Goal: Check status: Check status

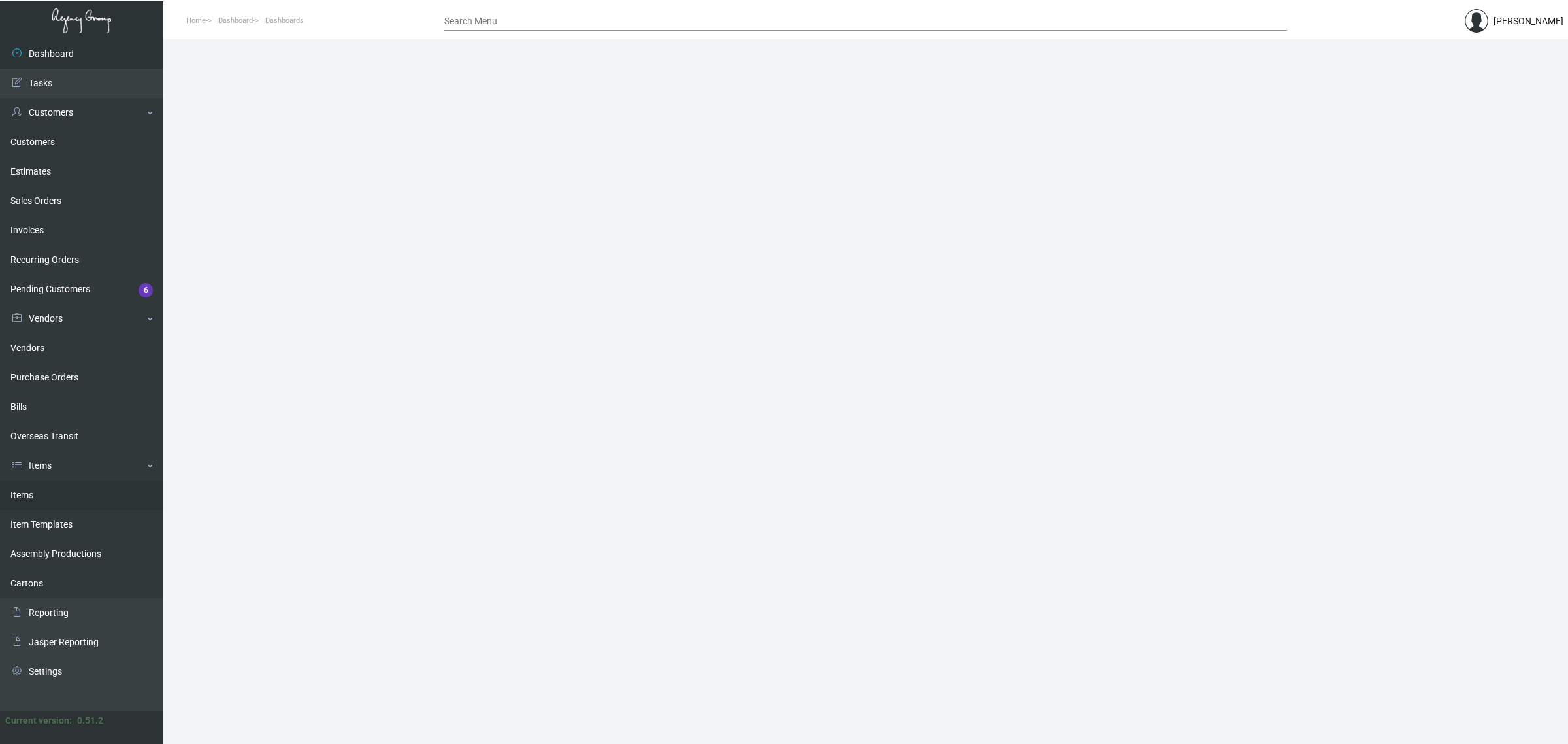
click at [54, 498] on link "Items" at bounding box center [81, 495] width 163 height 29
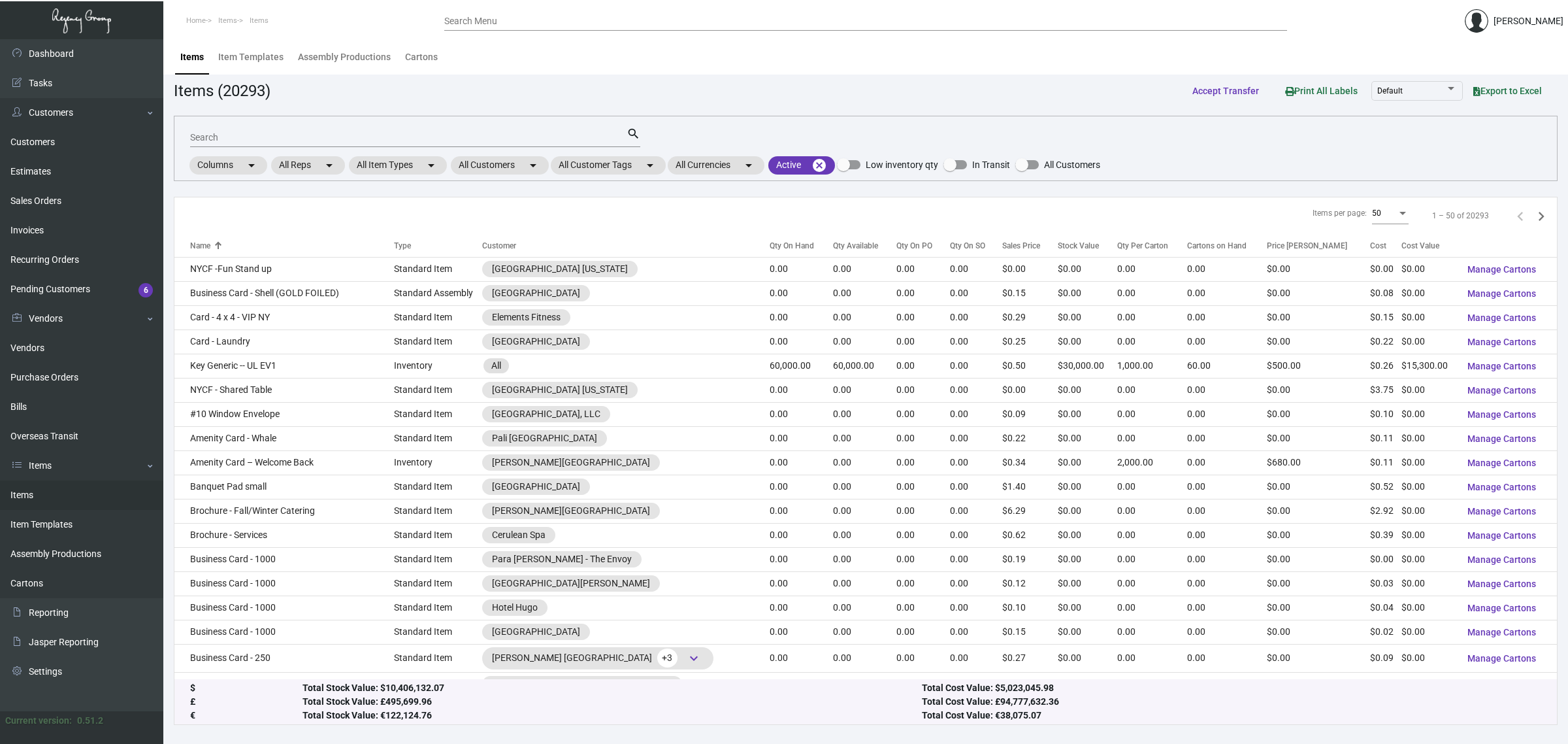
click at [655, 217] on div "Items per page: 50 1 – 50 of 20293" at bounding box center [865, 216] width 1383 height 37
click at [648, 216] on div "Items per page: 50 1 – 50 of 20293" at bounding box center [865, 216] width 1383 height 37
click at [645, 220] on div "Items per page: 50 1 – 50 of 20293" at bounding box center [865, 216] width 1383 height 37
click at [488, 160] on mat-chip "All Customers arrow_drop_down" at bounding box center [499, 165] width 98 height 19
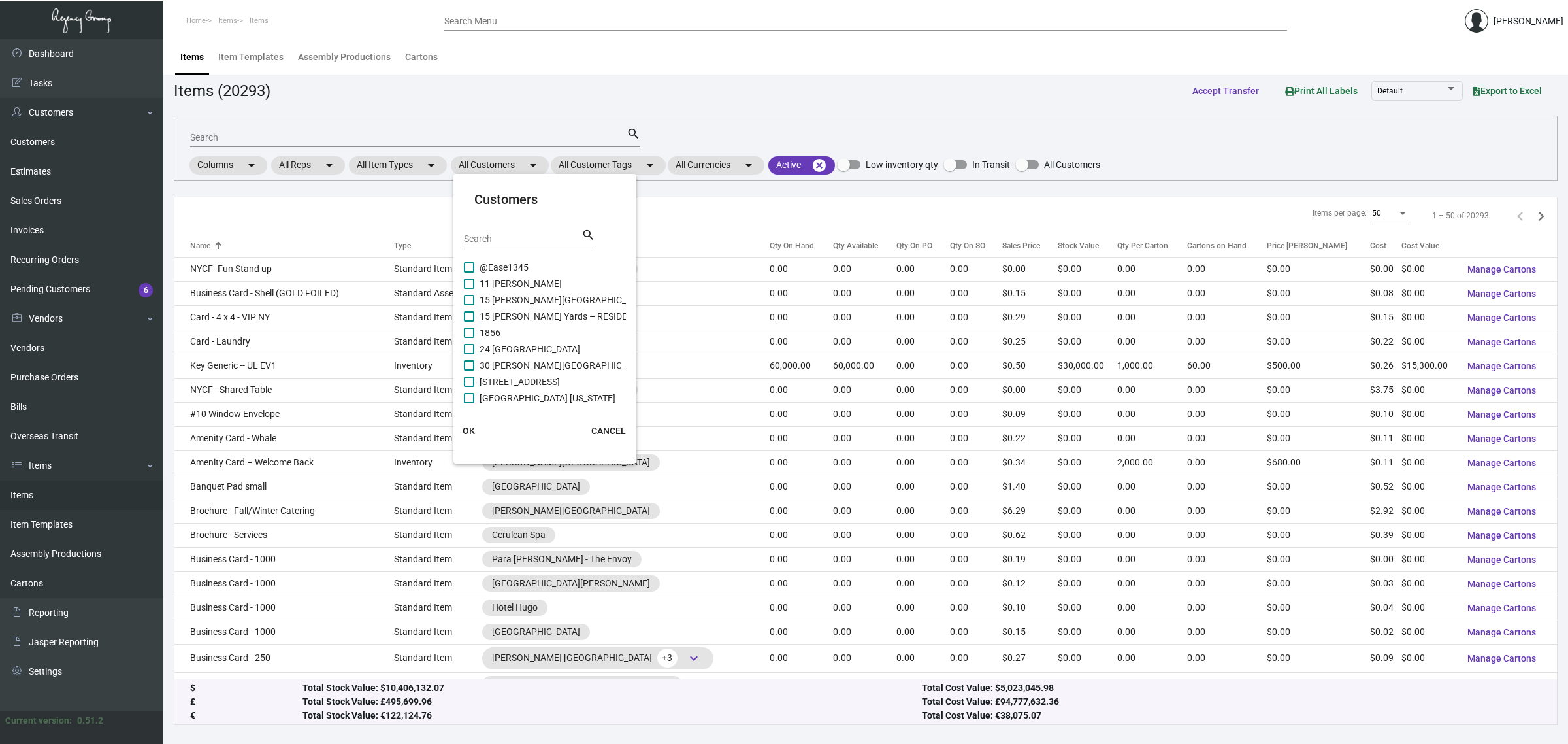
click at [479, 234] on input "Search" at bounding box center [523, 239] width 118 height 11
type input "mandarin orien"
click at [534, 318] on span "Mandarin Oriental [US_STATE]" at bounding box center [540, 316] width 121 height 16
click at [469, 322] on input "Mandarin Oriental [US_STATE]" at bounding box center [468, 322] width 1 height 1
checkbox input "true"
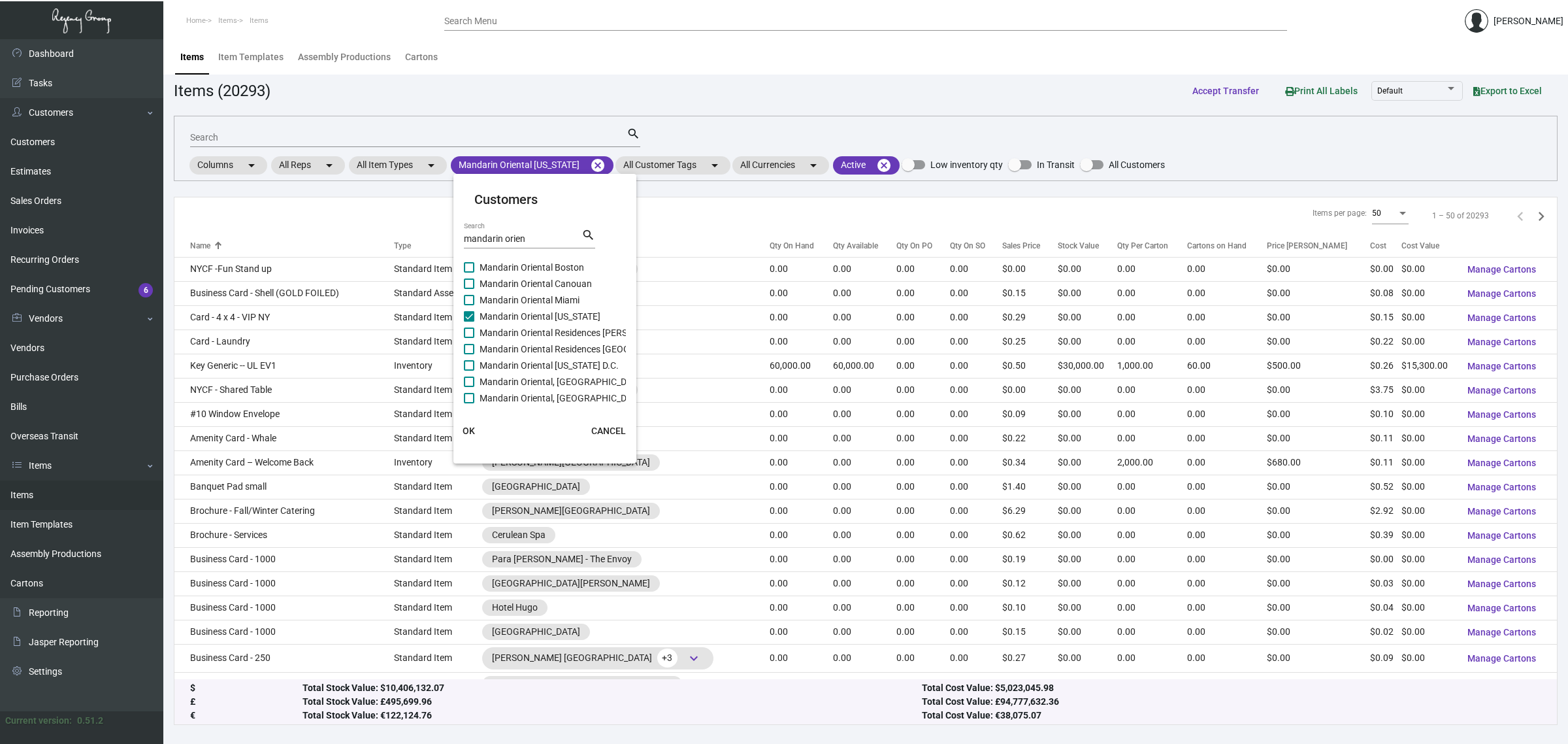
click at [454, 427] on button "OK" at bounding box center [469, 431] width 42 height 24
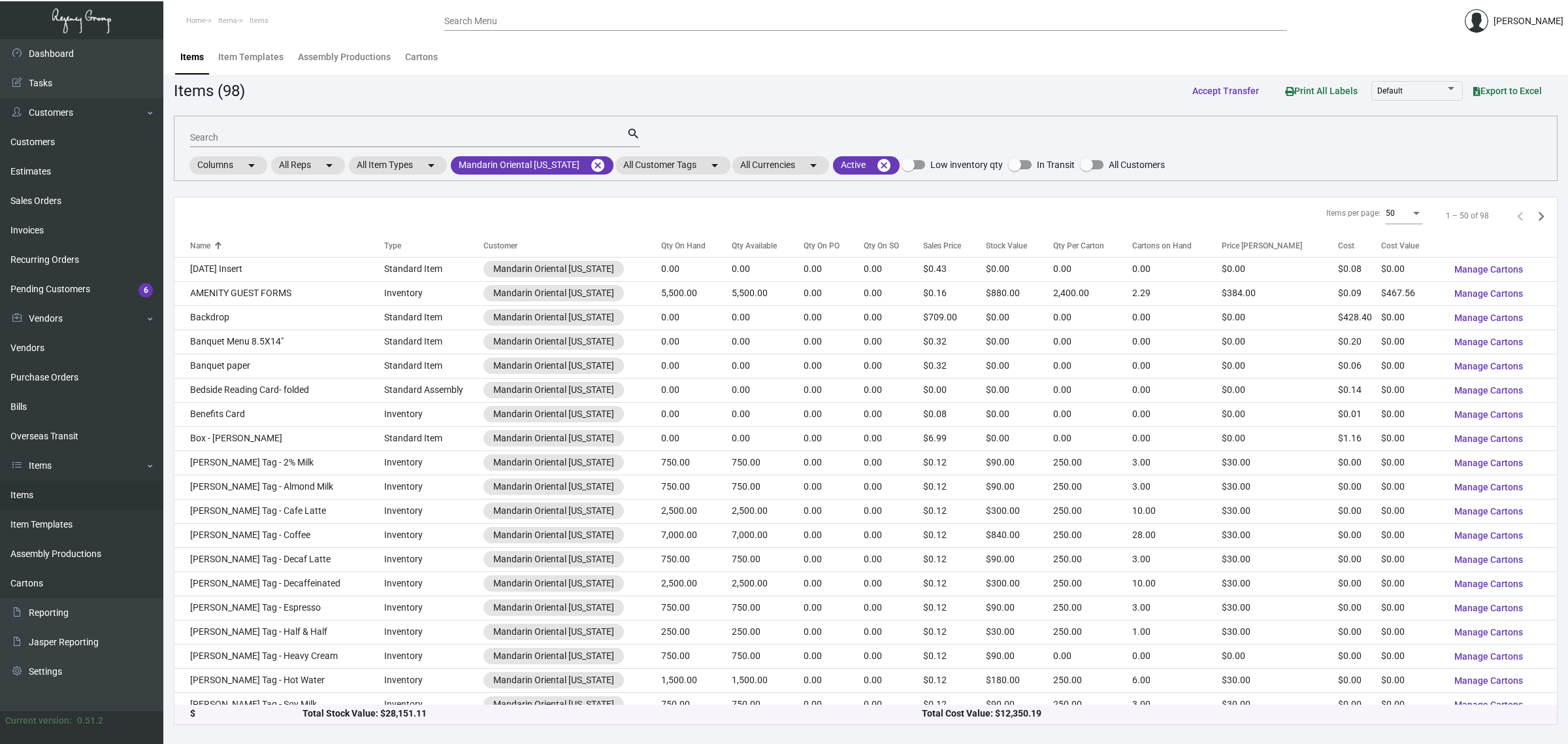
click at [556, 220] on div "Items per page: 50 1 – 50 of 98" at bounding box center [865, 216] width 1383 height 37
click at [915, 90] on div "Items (98) Accept Transfer Print All Labels Default Export to Excel" at bounding box center [865, 90] width 1384 height 25
click at [430, 138] on input "Search" at bounding box center [408, 137] width 437 height 11
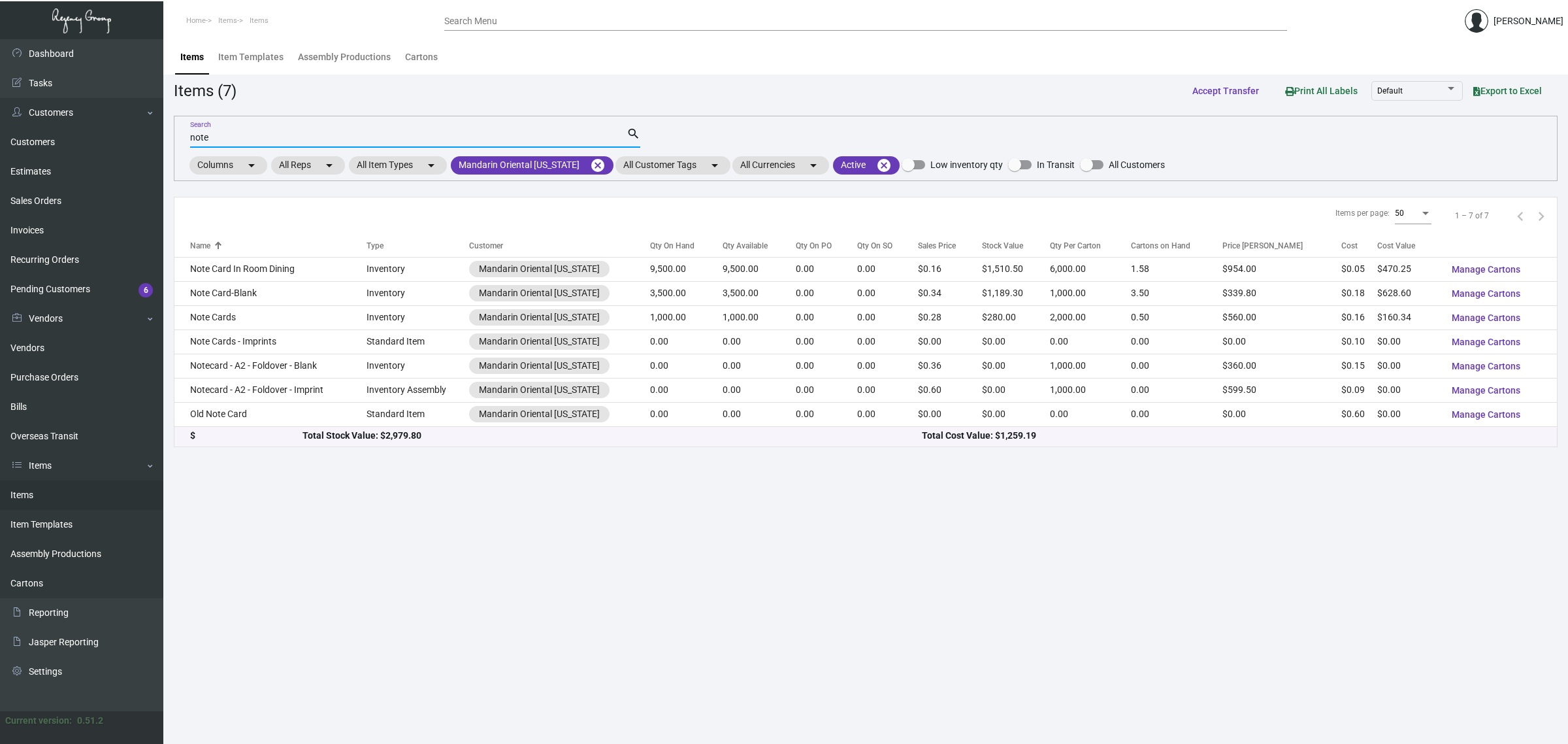
type input "note"
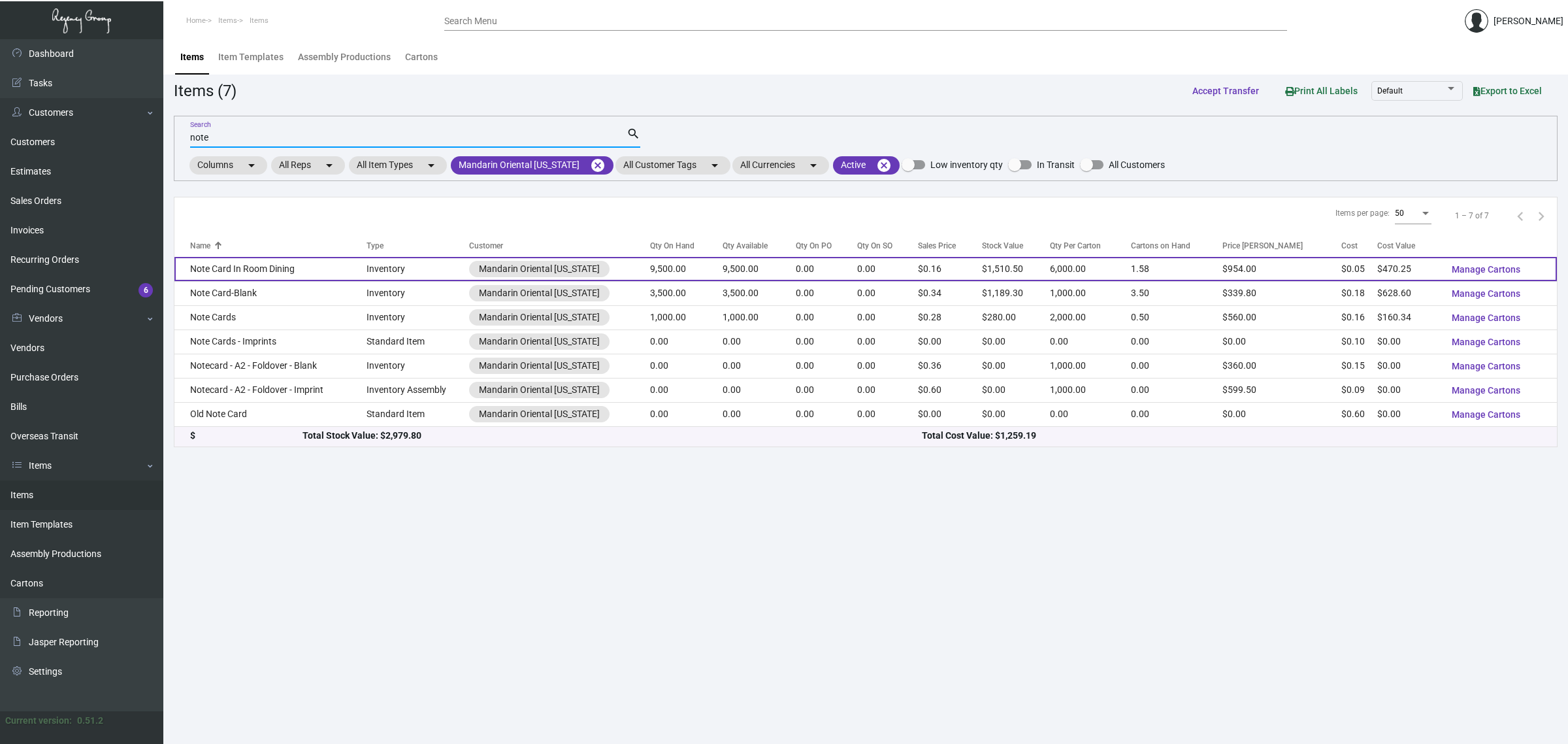
click at [713, 261] on td "9,500.00" at bounding box center [686, 269] width 73 height 25
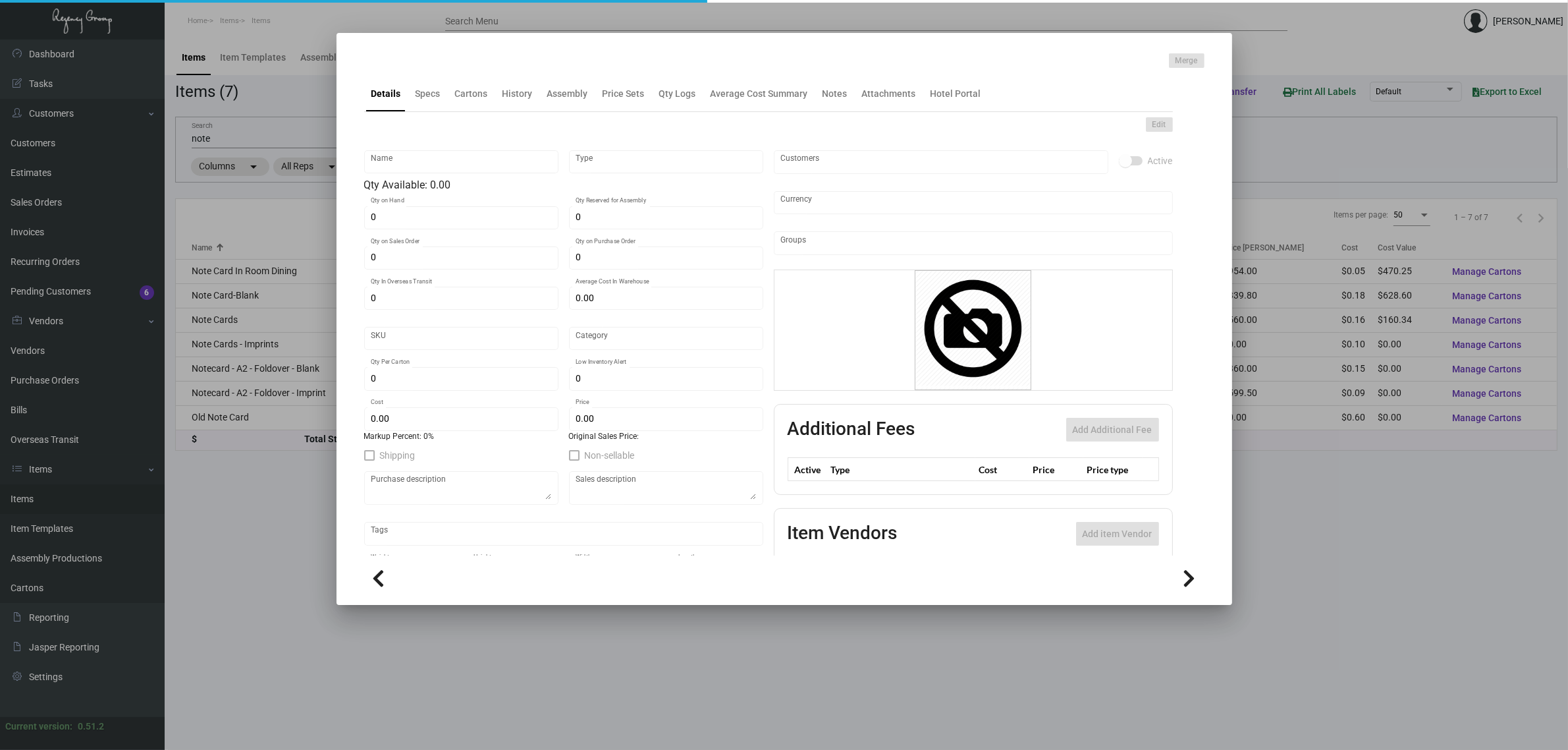
type input "Note Card In Room Dining"
type input "Inventory"
type input "9,500"
type input "$ 0.054"
type input "750-Notecard-54"
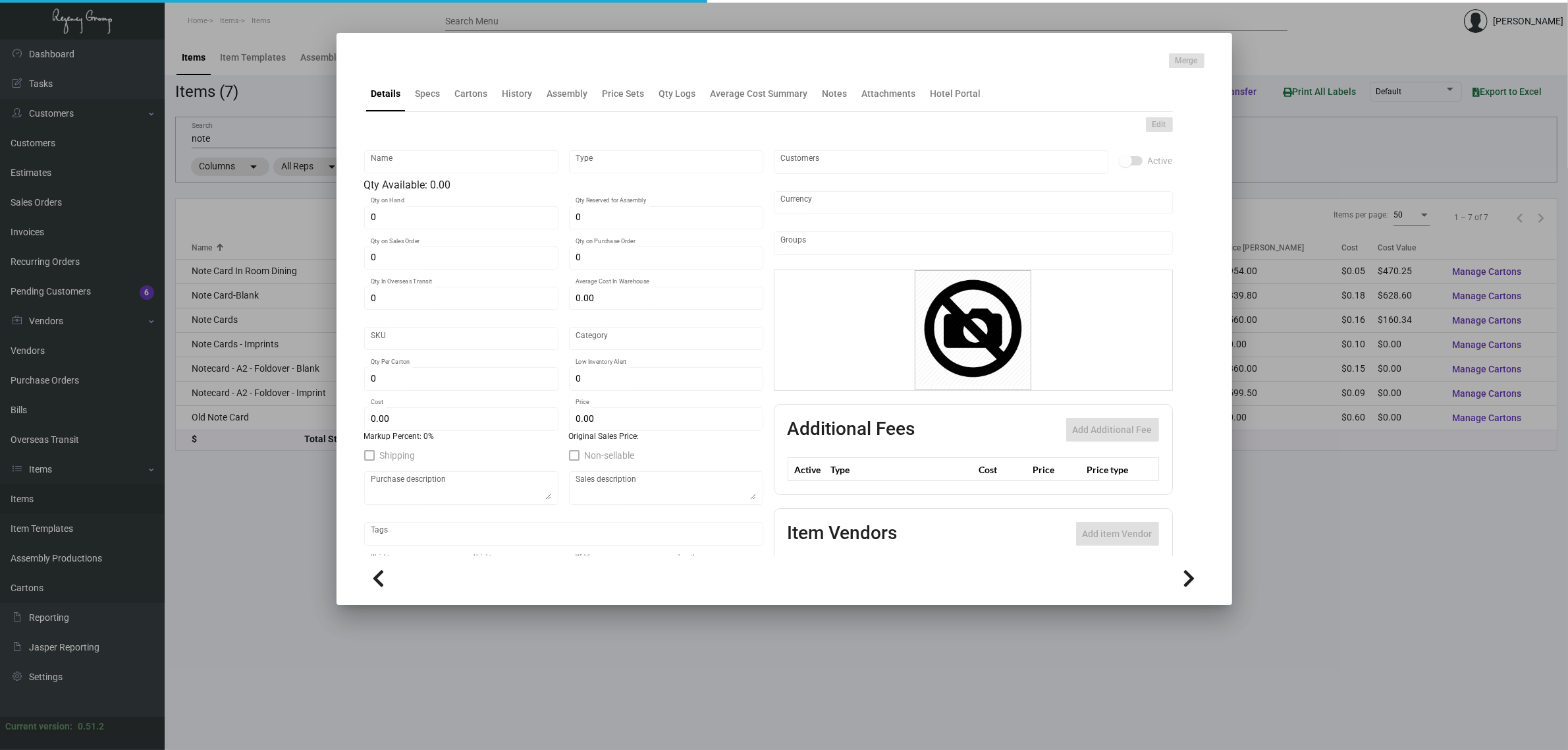
type input "Standard"
type input "6,000"
type input "$ 0.0495"
type input "$ 0.159"
checkbox input "true"
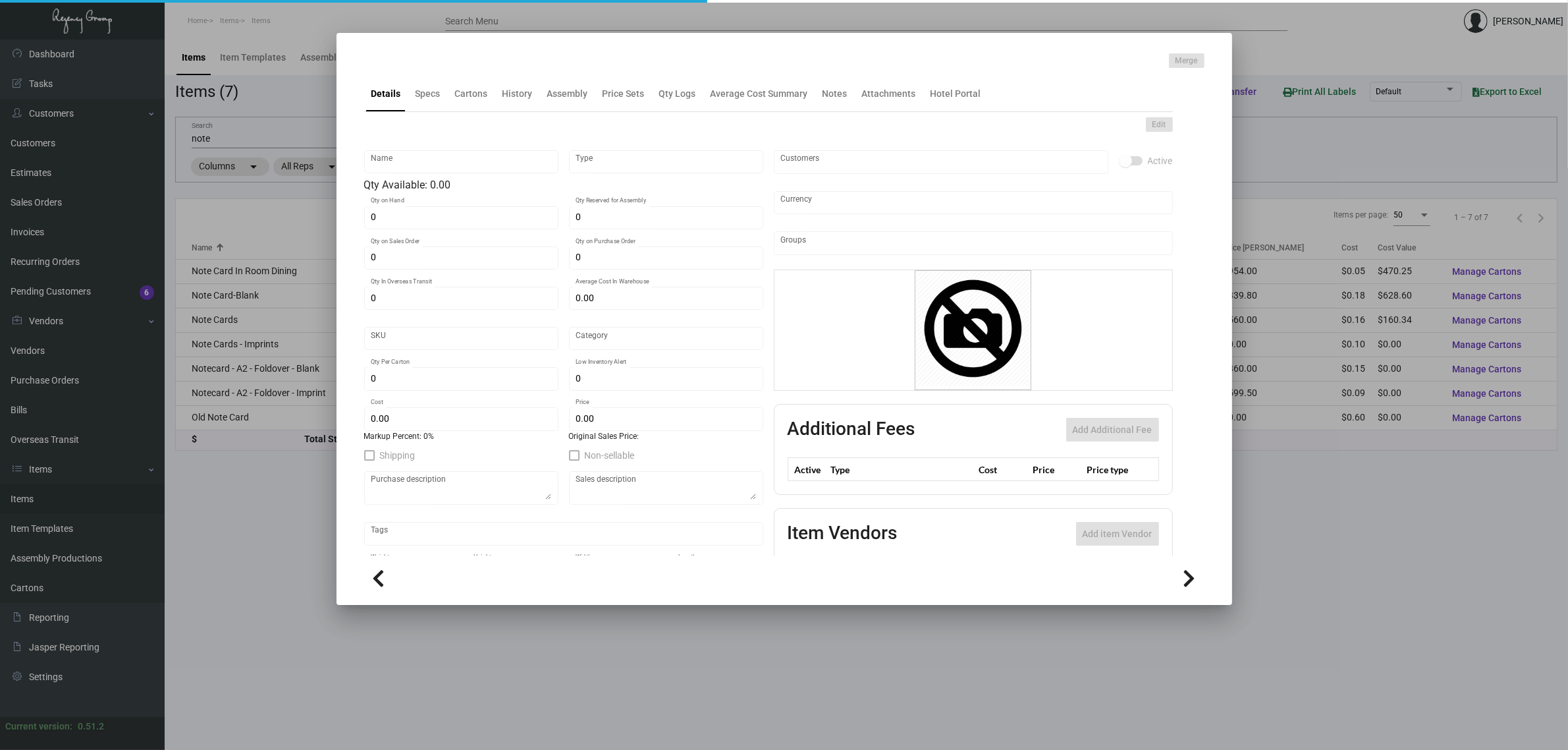
type input "United States Dollar $"
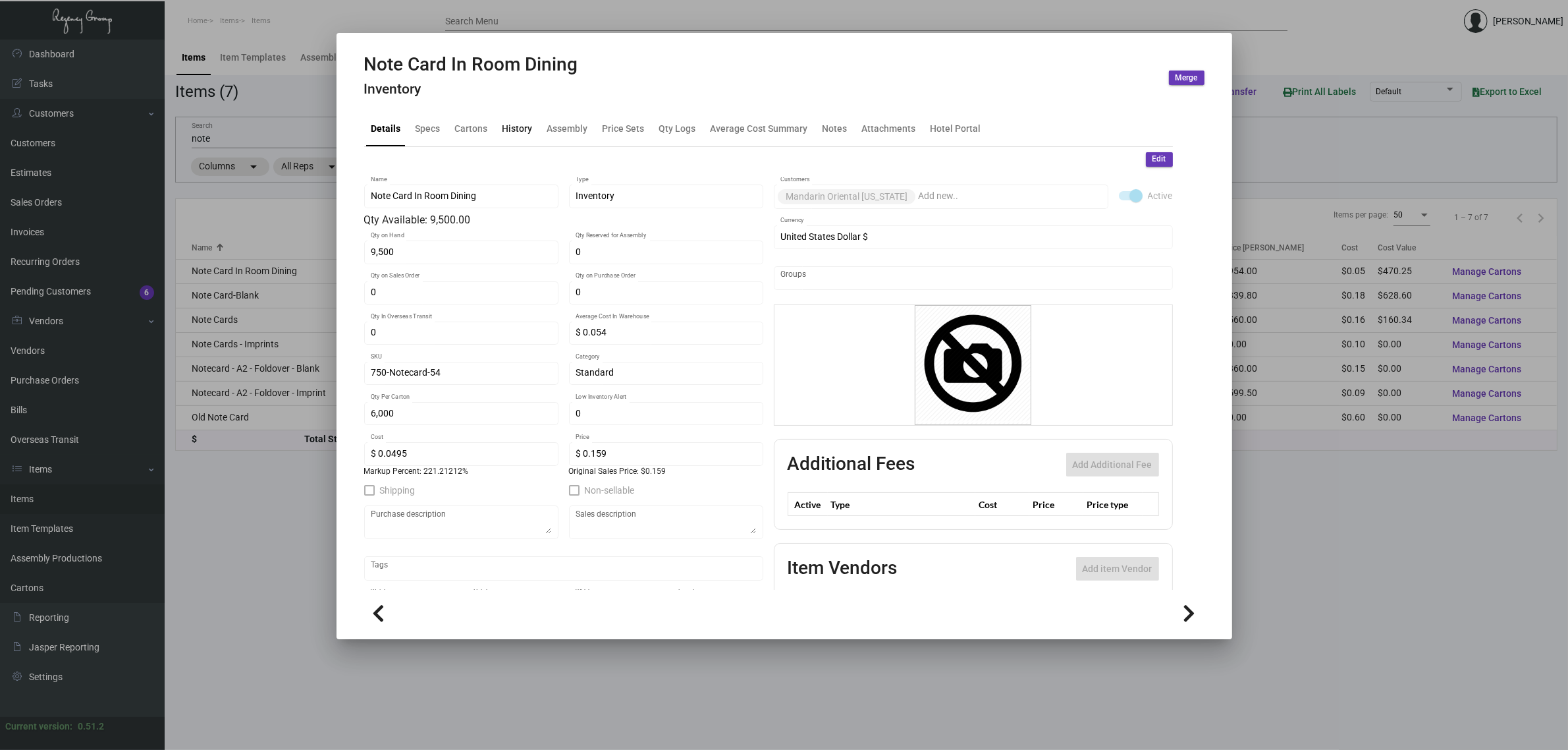
click at [521, 126] on div "History" at bounding box center [517, 128] width 31 height 14
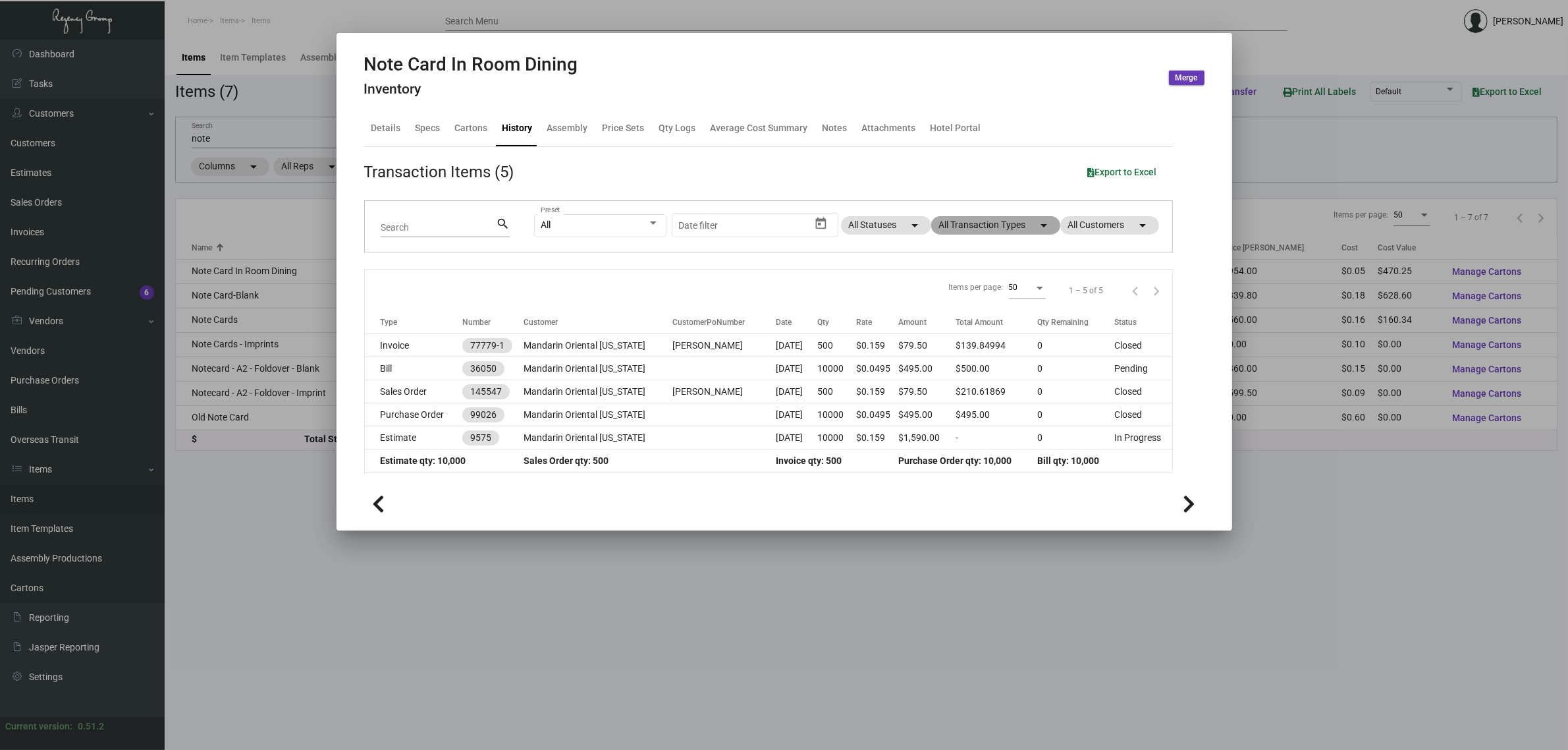
click at [994, 226] on mat-chip "All Transaction Types arrow_drop_down" at bounding box center [995, 225] width 129 height 19
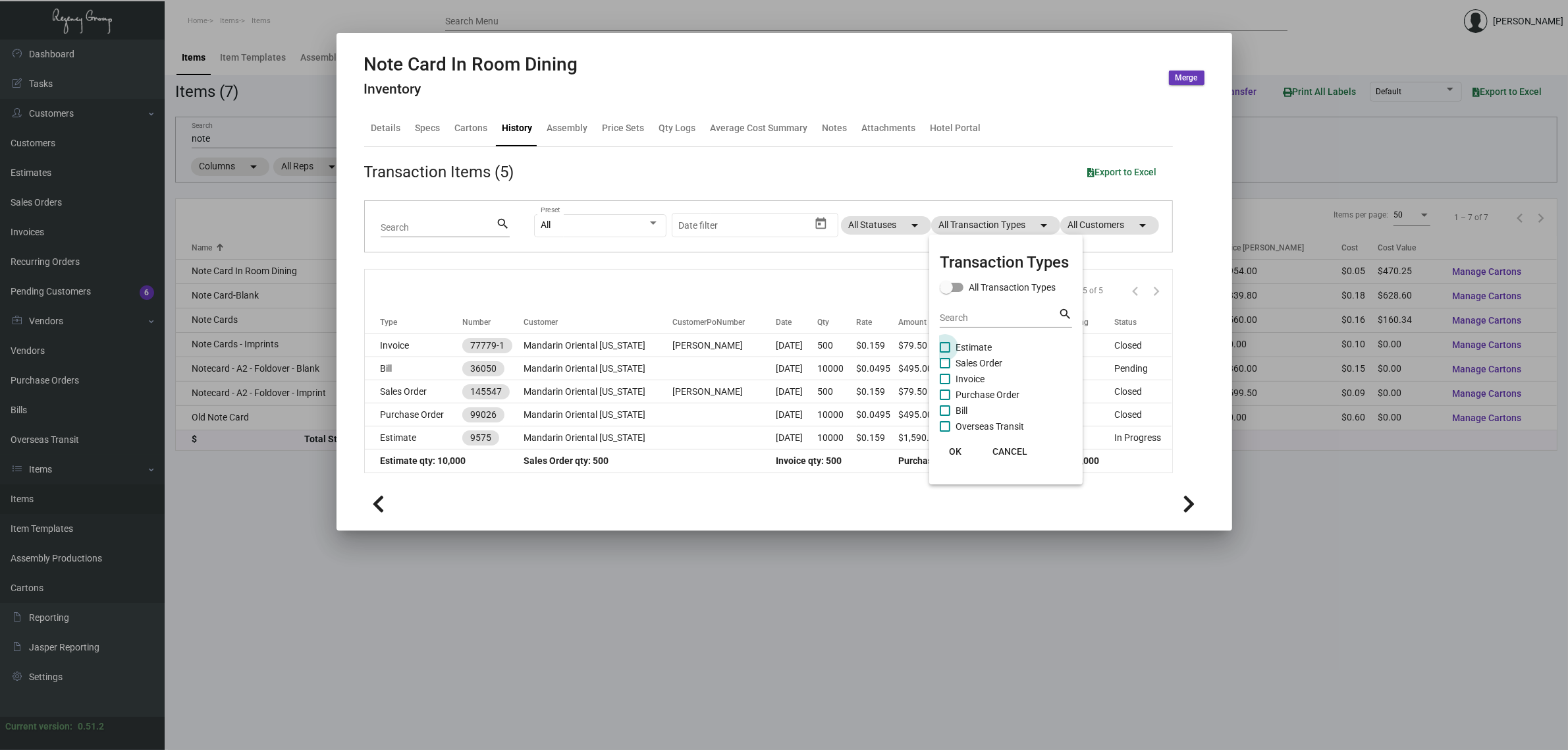
click at [980, 343] on span "Estimate" at bounding box center [973, 347] width 37 height 16
click at [945, 352] on input "Estimate" at bounding box center [945, 352] width 1 height 1
checkbox input "true"
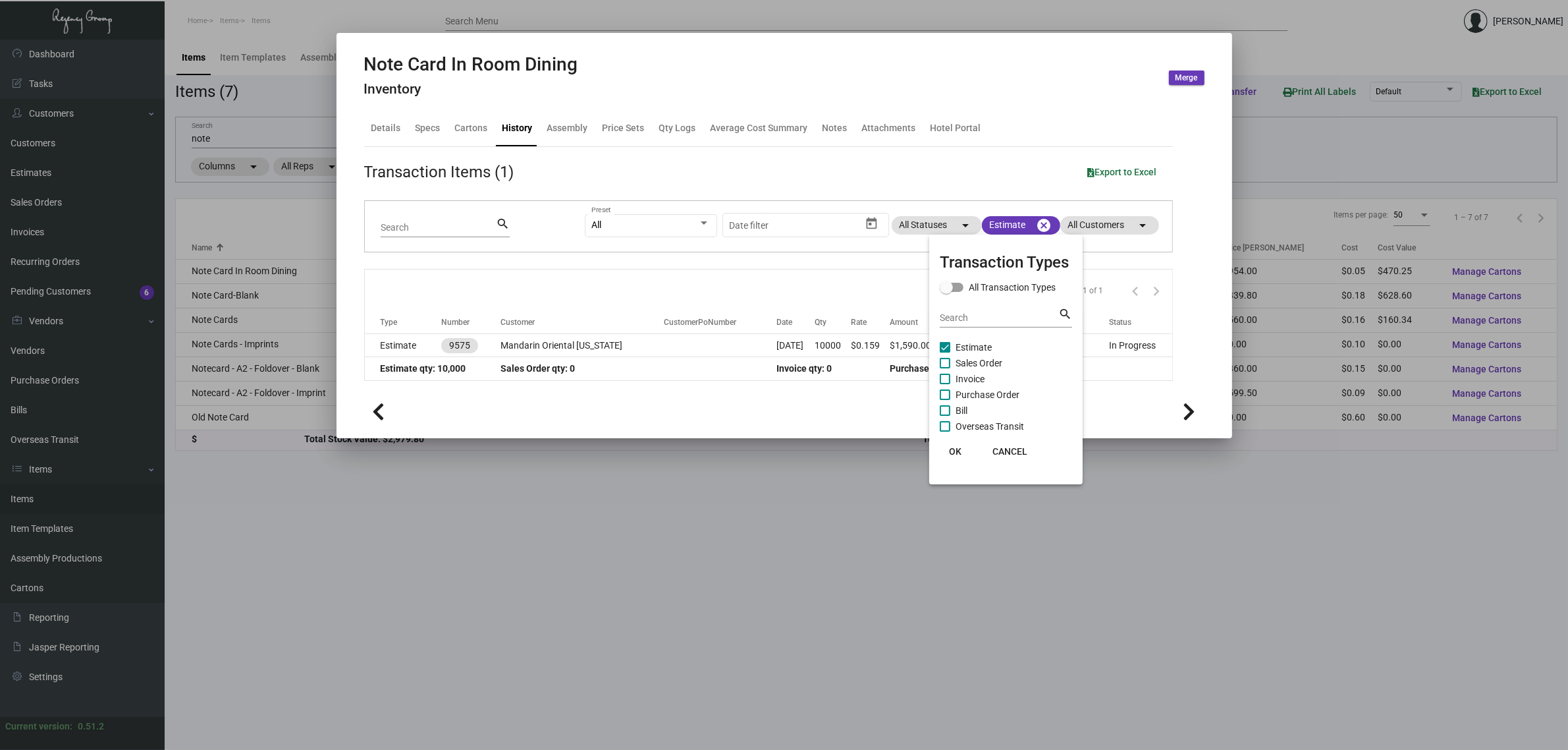
click at [989, 387] on span "Purchase Order" at bounding box center [987, 395] width 64 height 16
click at [945, 400] on input "Purchase Order" at bounding box center [945, 400] width 1 height 1
checkbox input "true"
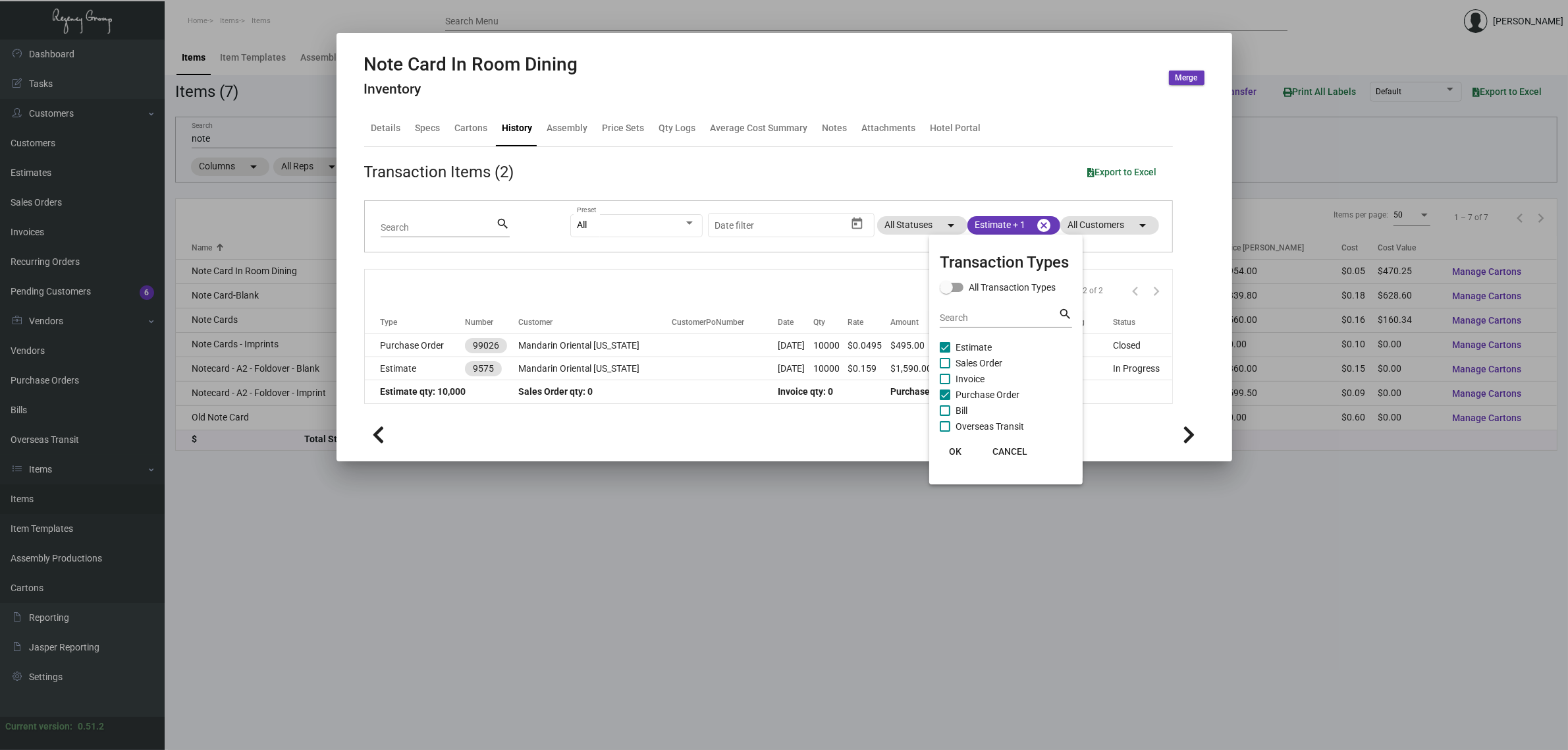
click at [741, 435] on div at bounding box center [784, 375] width 1568 height 750
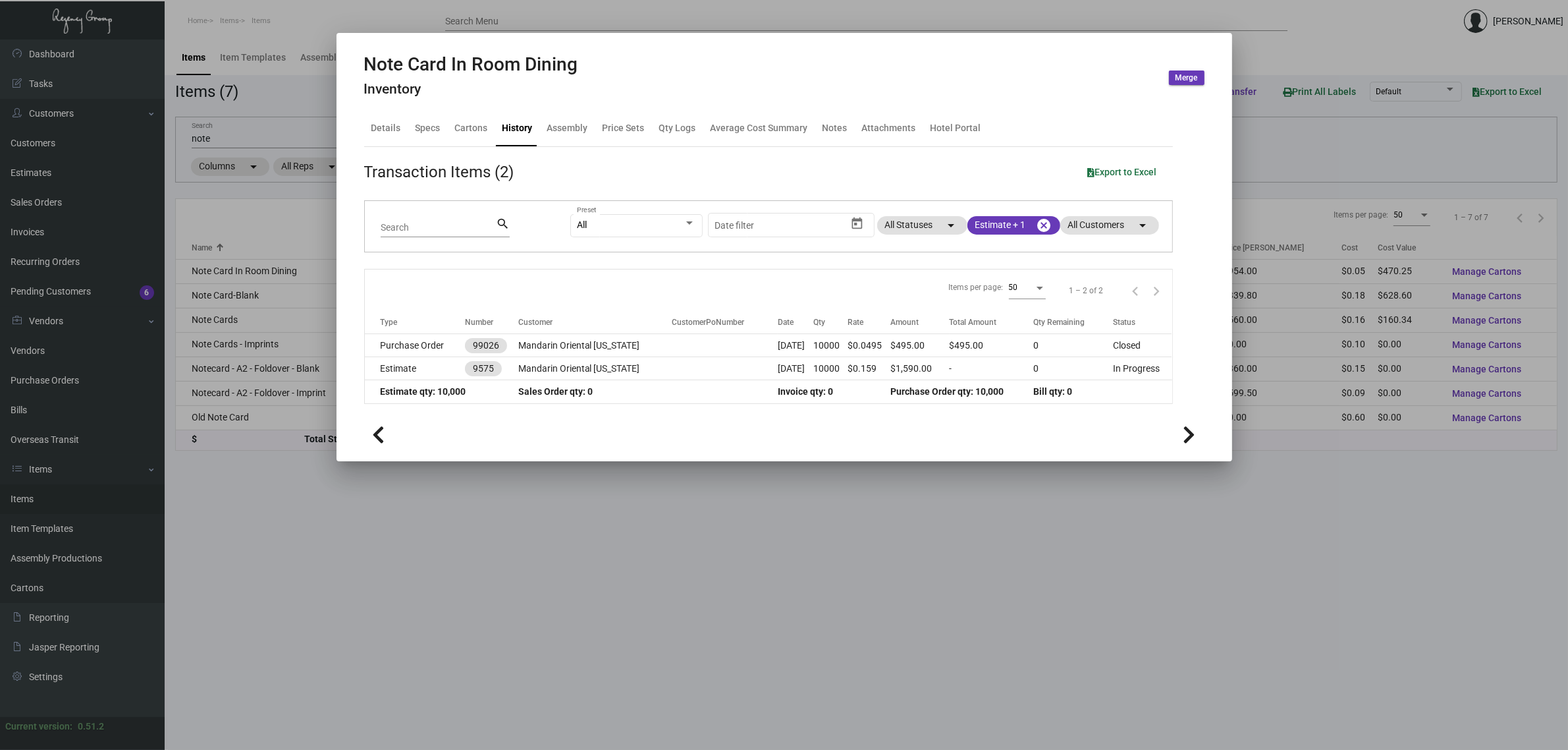
click at [1191, 431] on icon at bounding box center [1189, 434] width 13 height 20
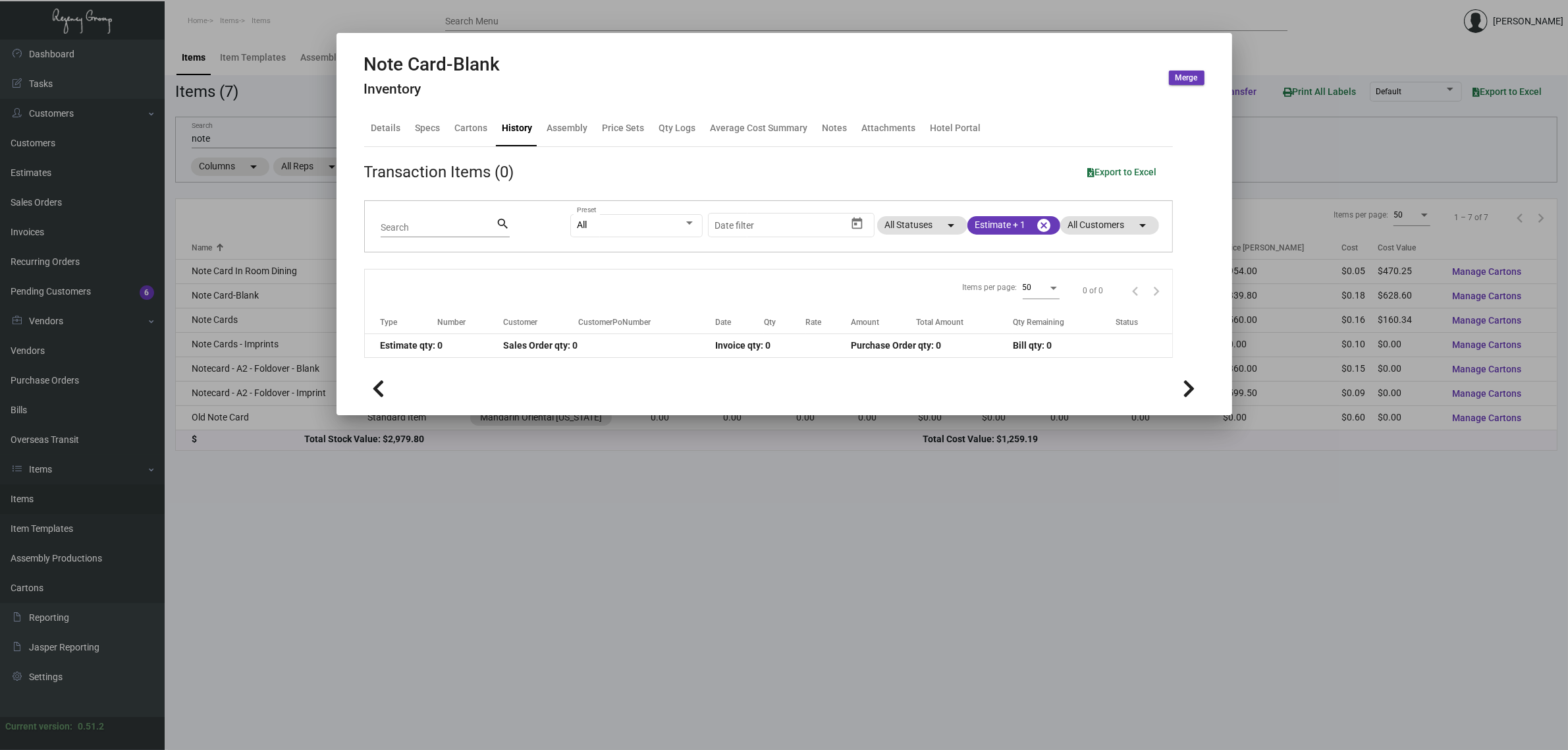
click at [1191, 391] on icon at bounding box center [1189, 389] width 13 height 20
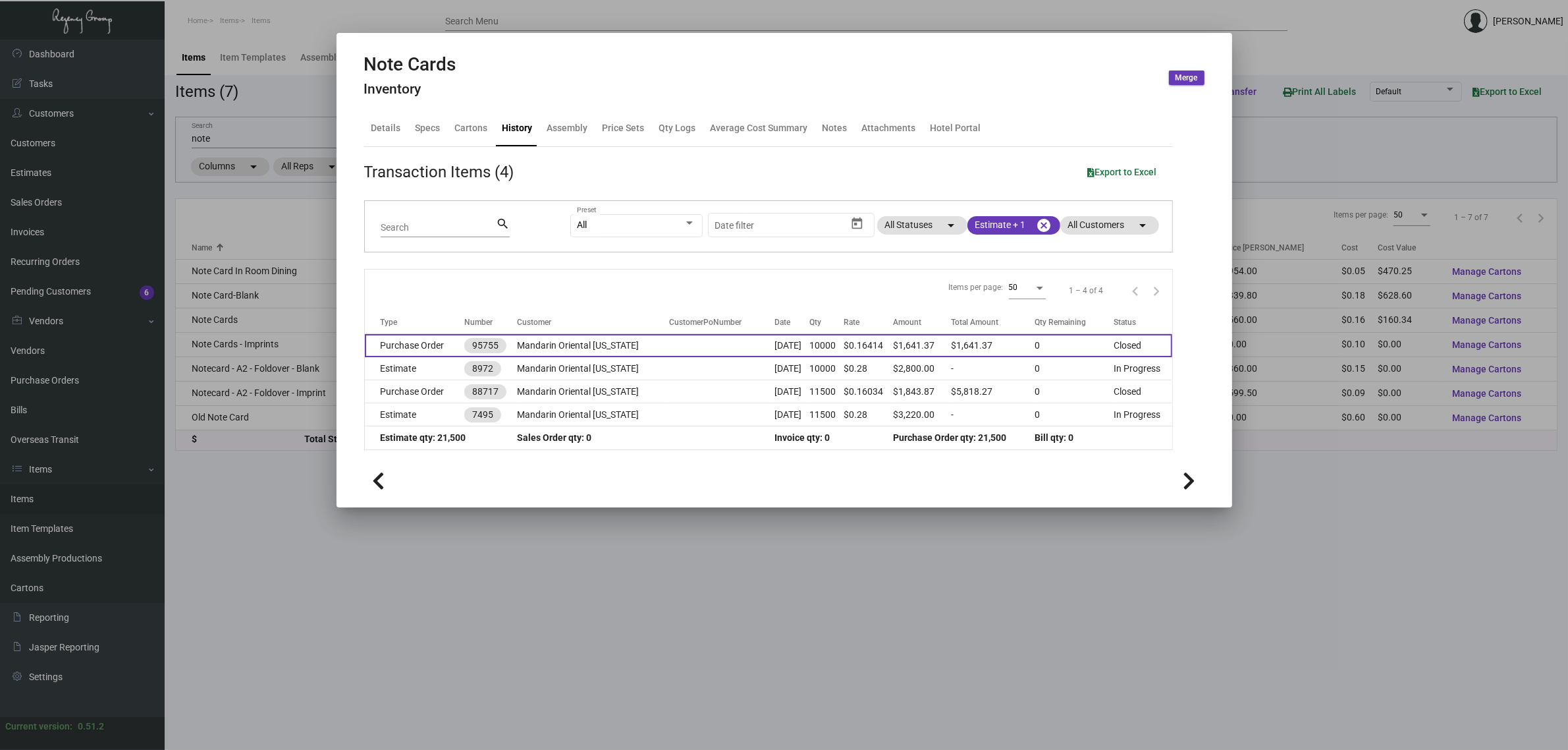
click at [507, 338] on td "95755" at bounding box center [490, 345] width 52 height 23
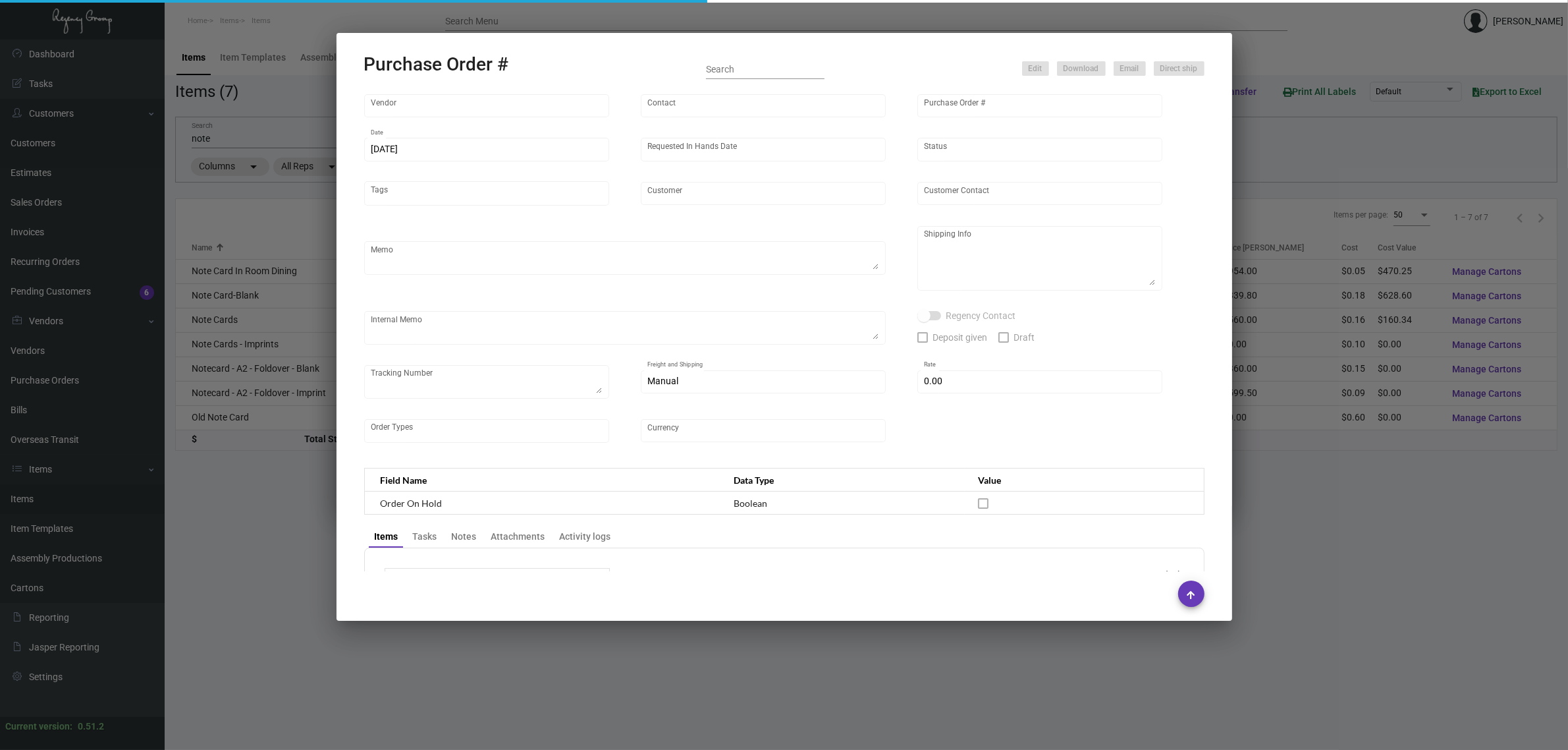
type input "Team Concept"
type input "[PERSON_NAME]"
type input "95755"
type input "[DATE]"
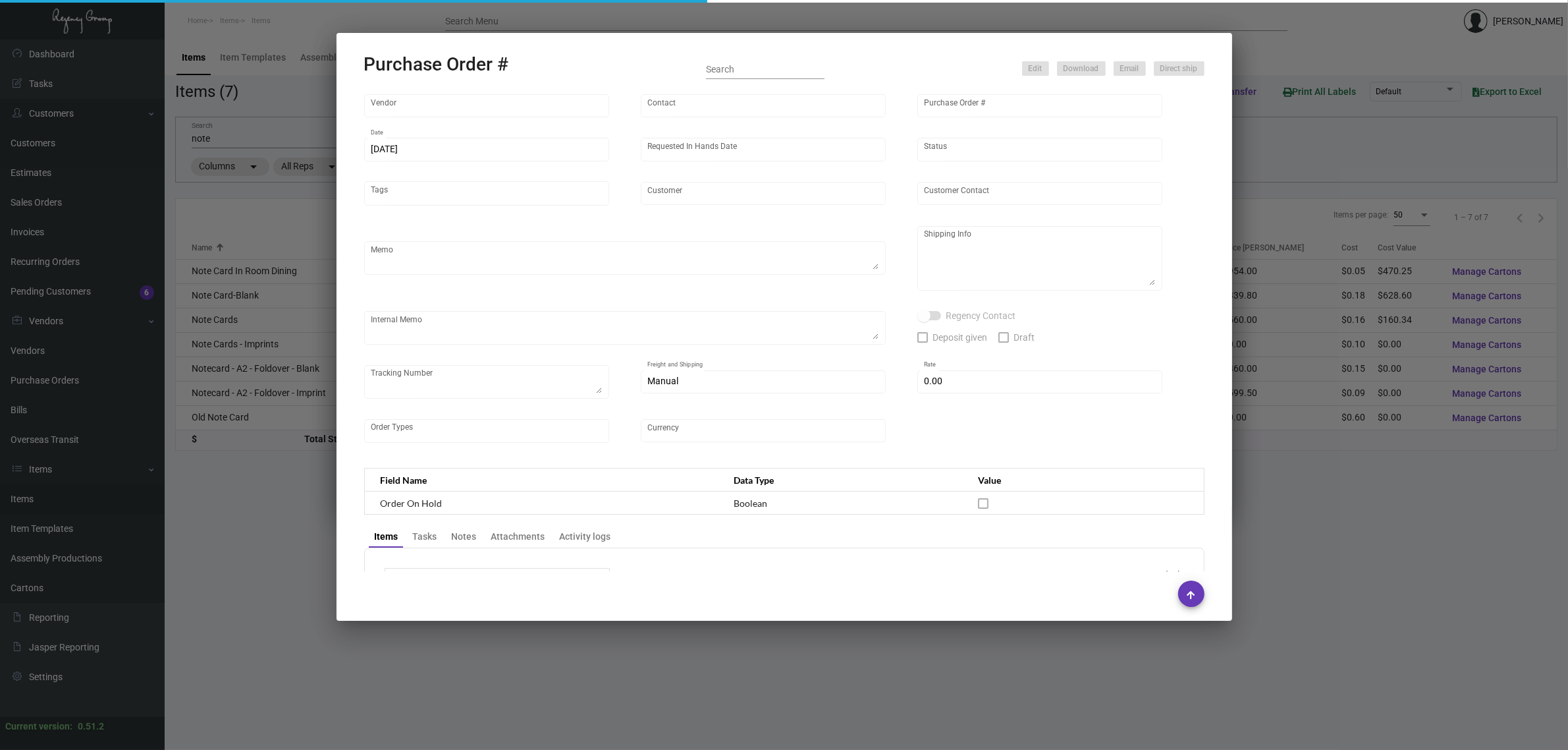
type input "Mandarin Oriental [US_STATE]"
type textarea "ship 7k to Regency Group NJ - [PERSON_NAME] [STREET_ADDRESS] please hold 3k at …"
type textarea "Imprint 500 – $120 1000 – $130 2000 - $145 1/30- 1 pallet, SHIFL/XPO/424-337071…"
checkbox input "true"
type input "$ 0.00"
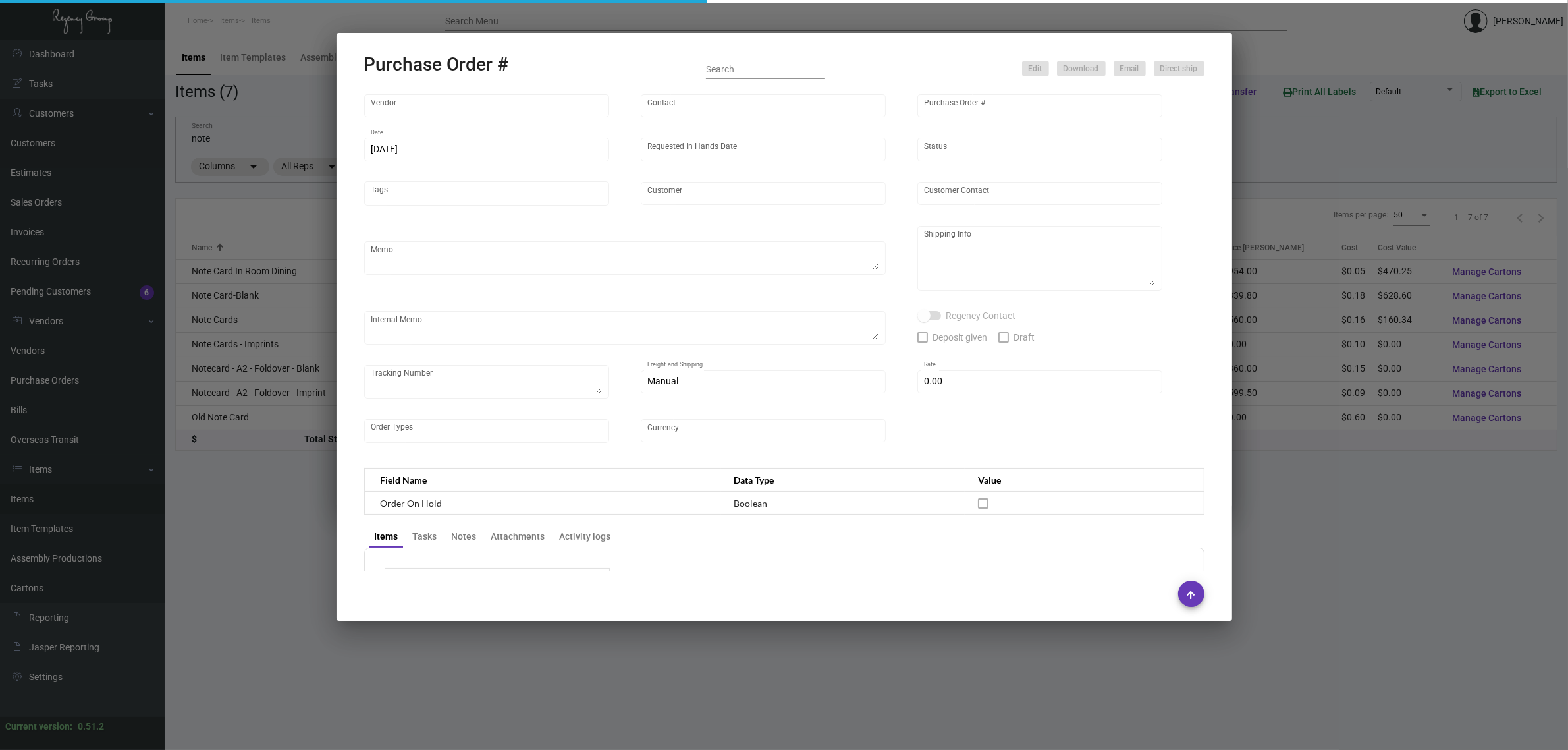
type input "United States Dollar $"
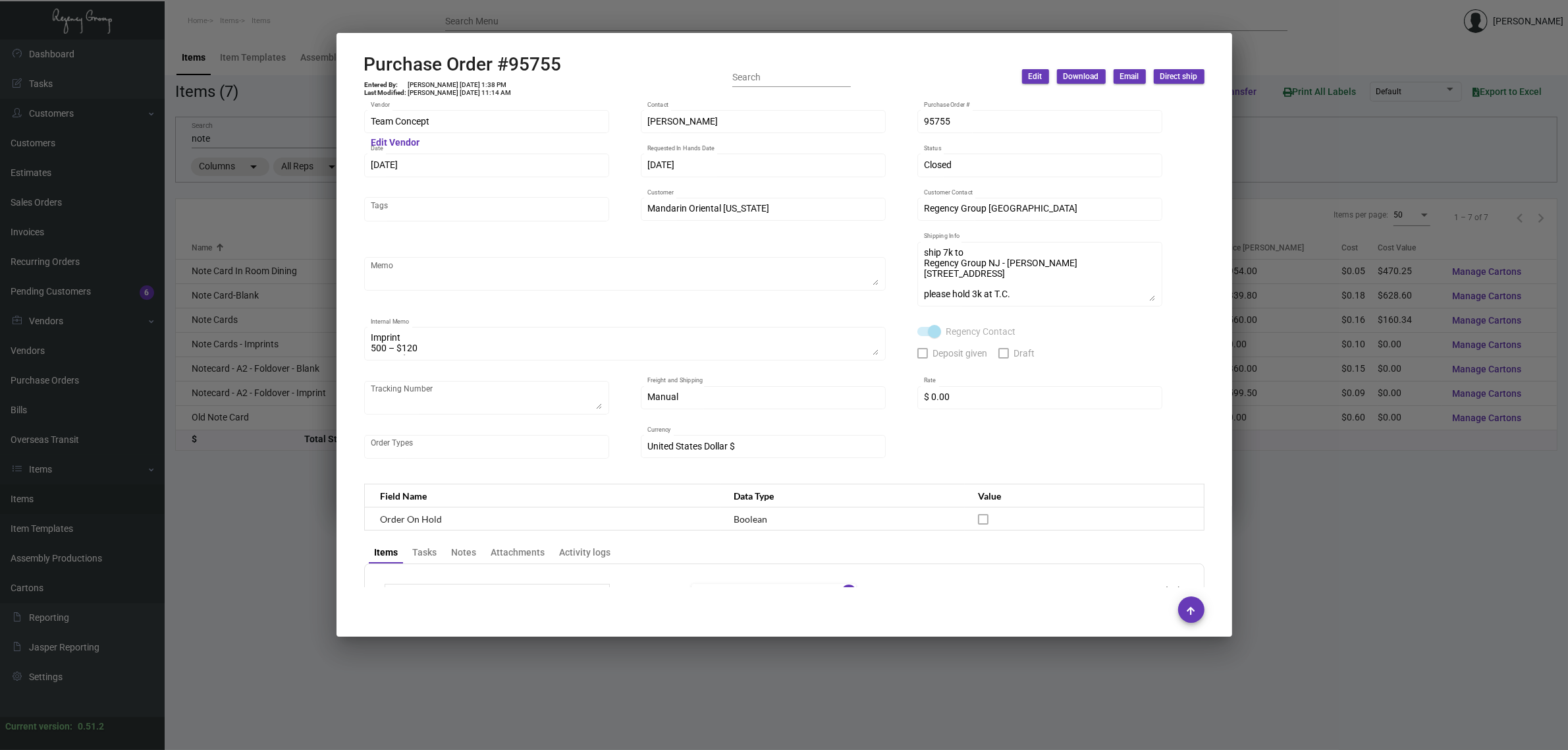
click at [299, 122] on div at bounding box center [784, 375] width 1568 height 750
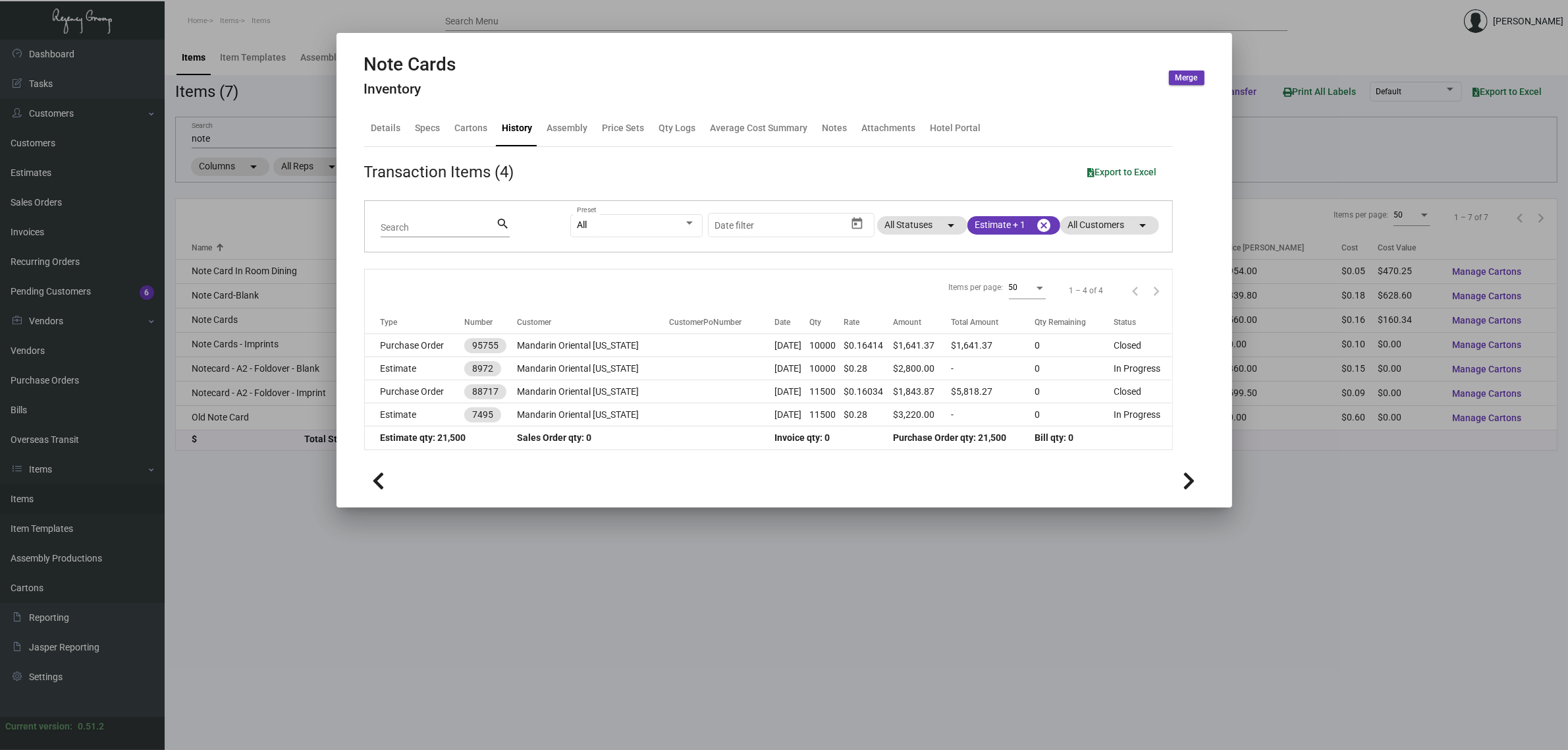
click at [287, 132] on div at bounding box center [784, 375] width 1568 height 750
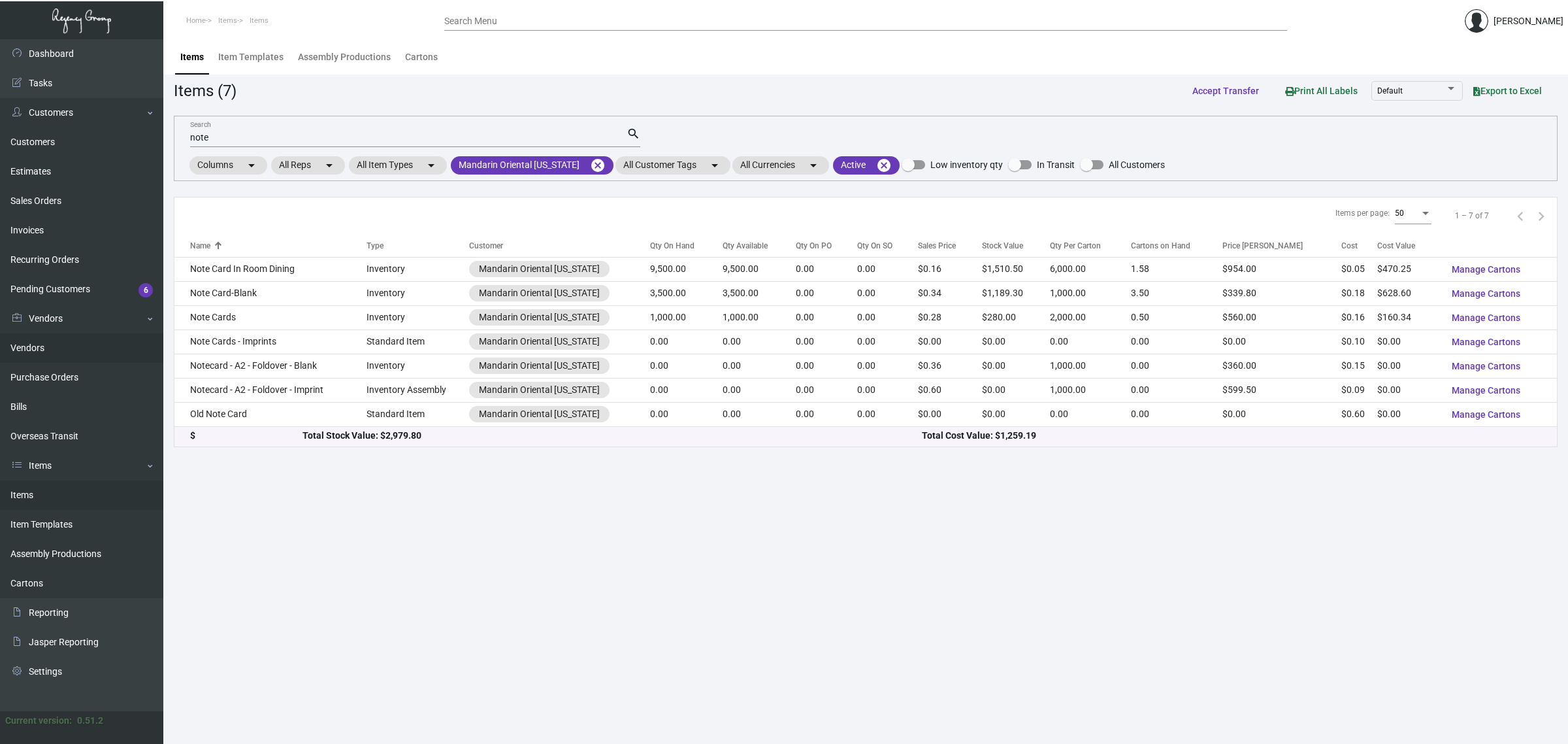
click at [85, 345] on link "Vendors" at bounding box center [81, 348] width 163 height 29
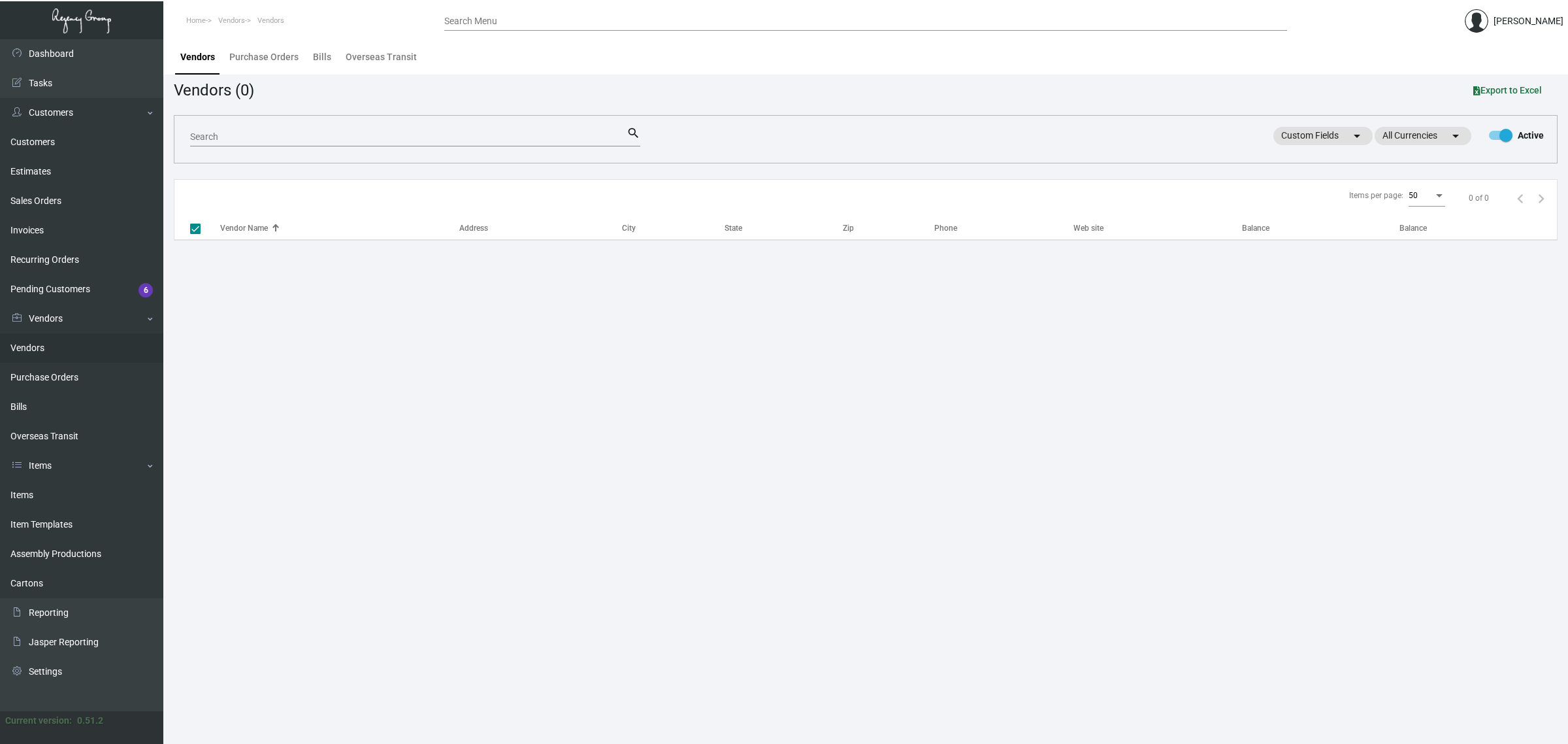
checkbox input "false"
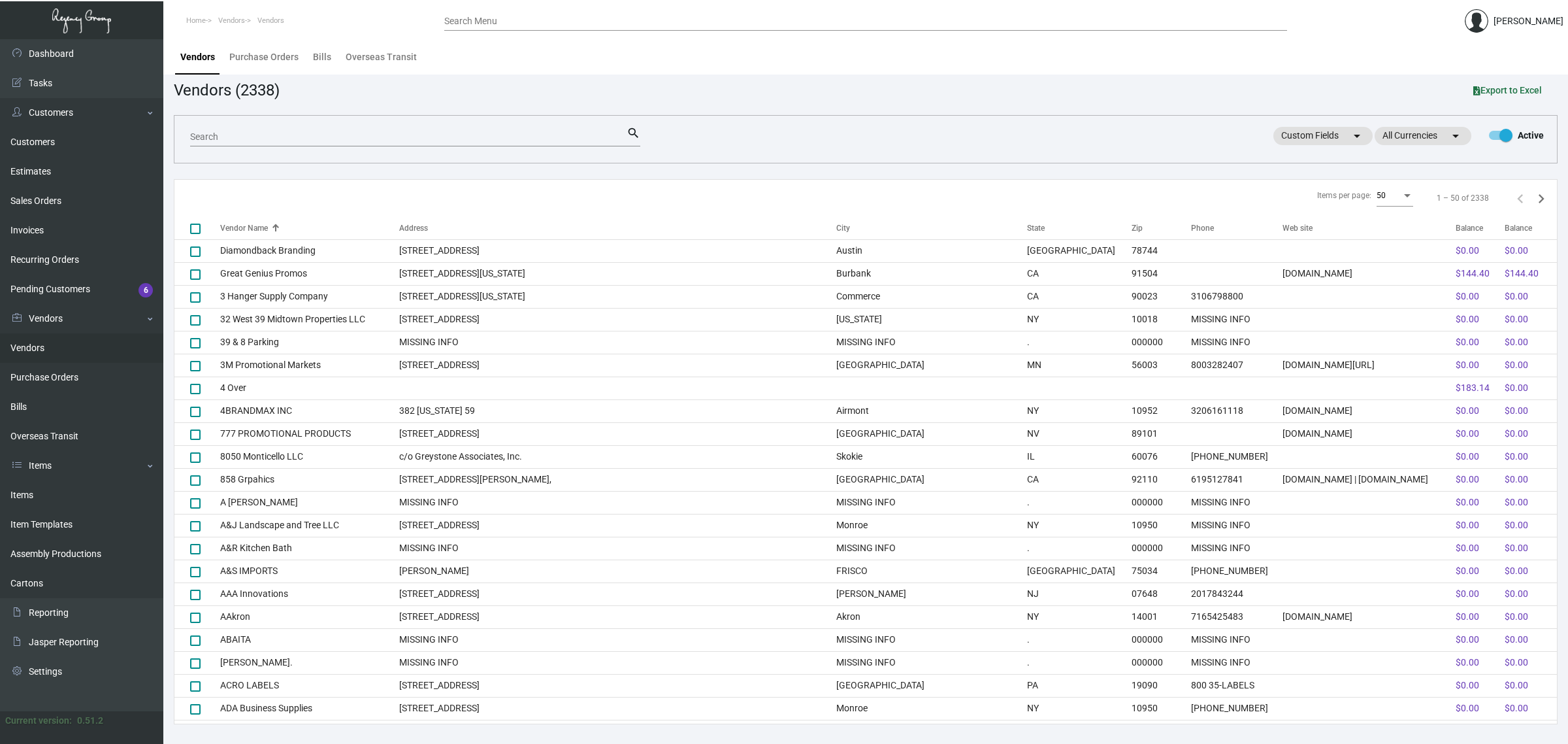
click at [494, 137] on input "Search" at bounding box center [408, 136] width 437 height 11
paste input "108135"
type input "108135"
checkbox input "true"
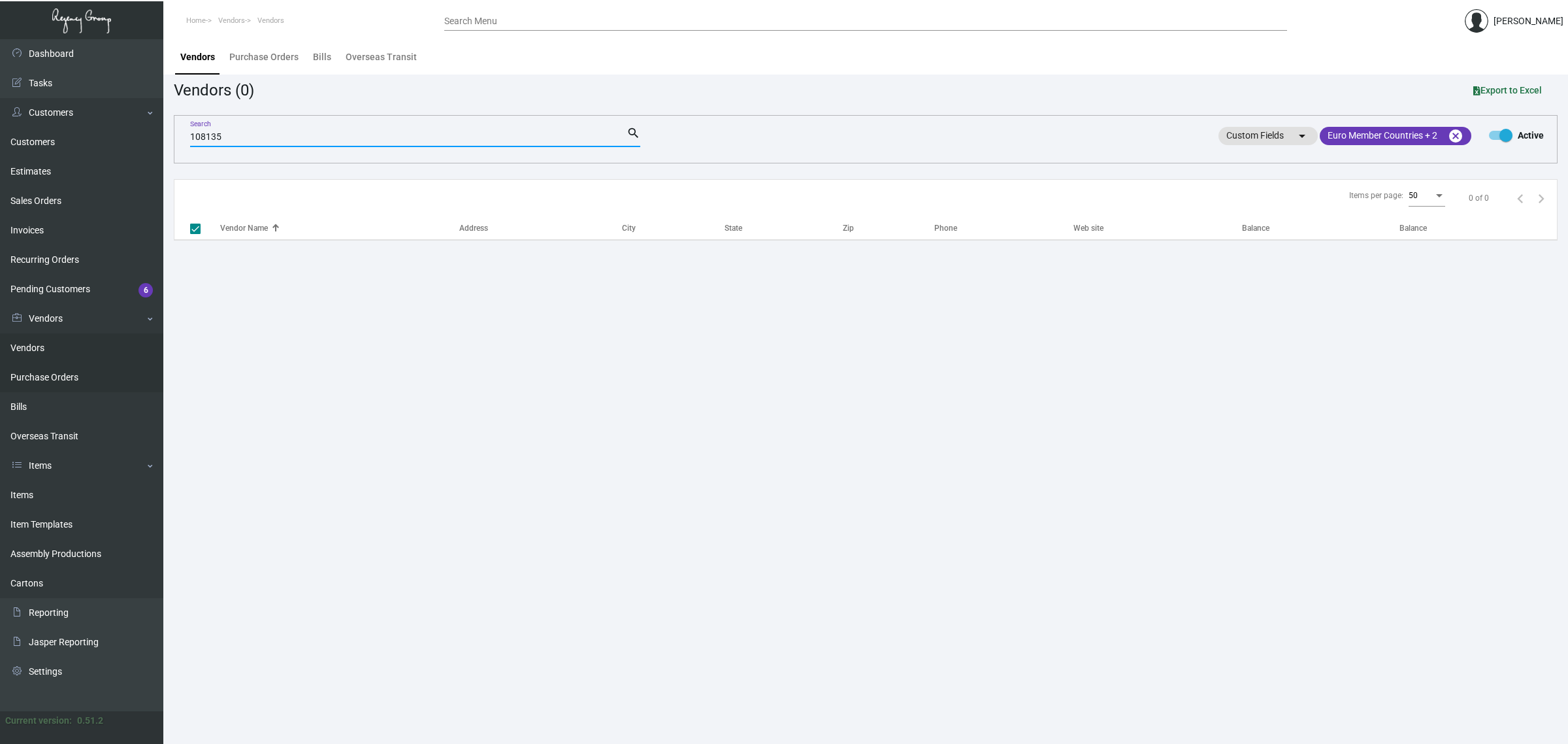
type input "108135"
click at [61, 382] on link "Purchase Orders" at bounding box center [81, 377] width 163 height 29
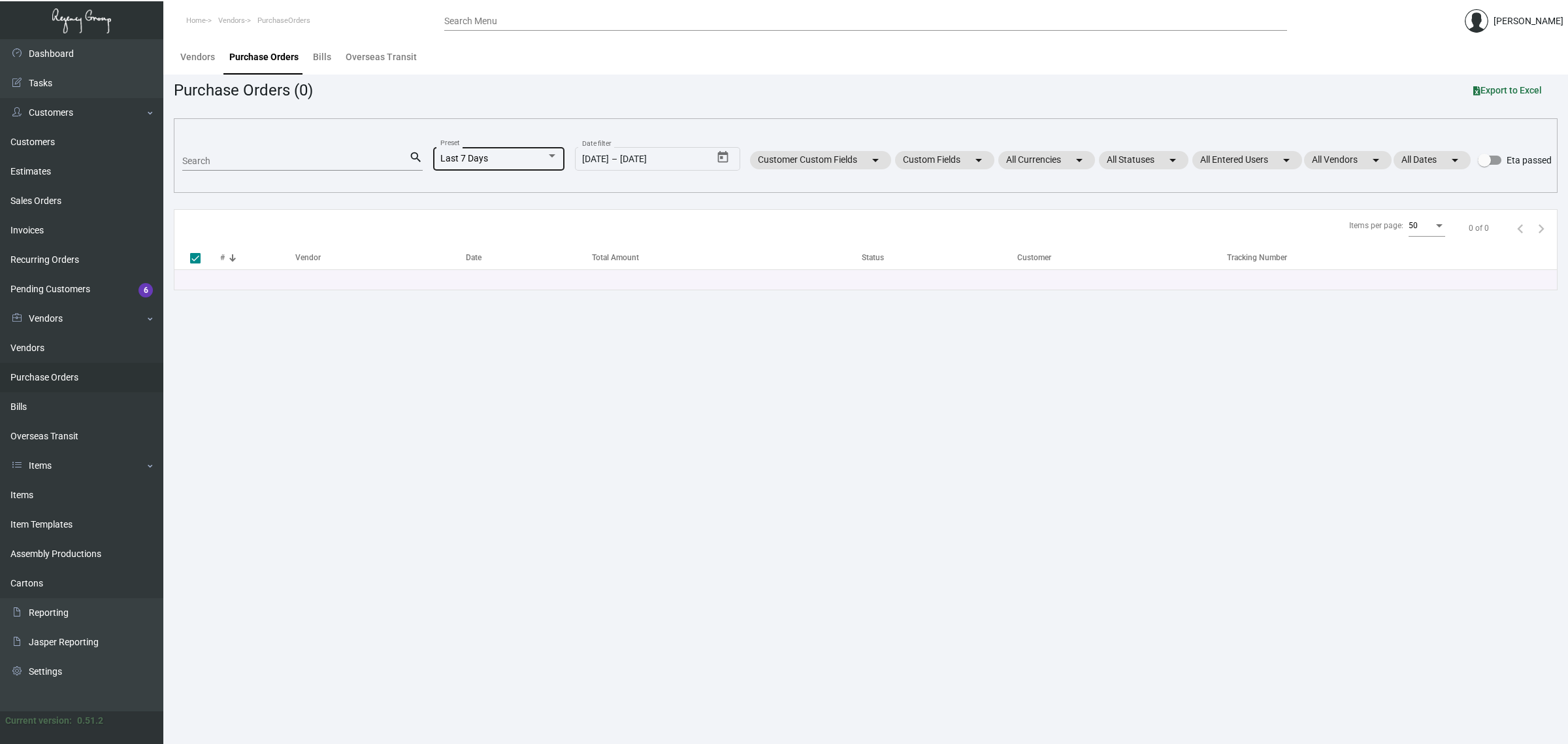
click at [513, 160] on div "Last 7 Days" at bounding box center [494, 158] width 106 height 11
click at [478, 93] on span "All" at bounding box center [504, 88] width 144 height 27
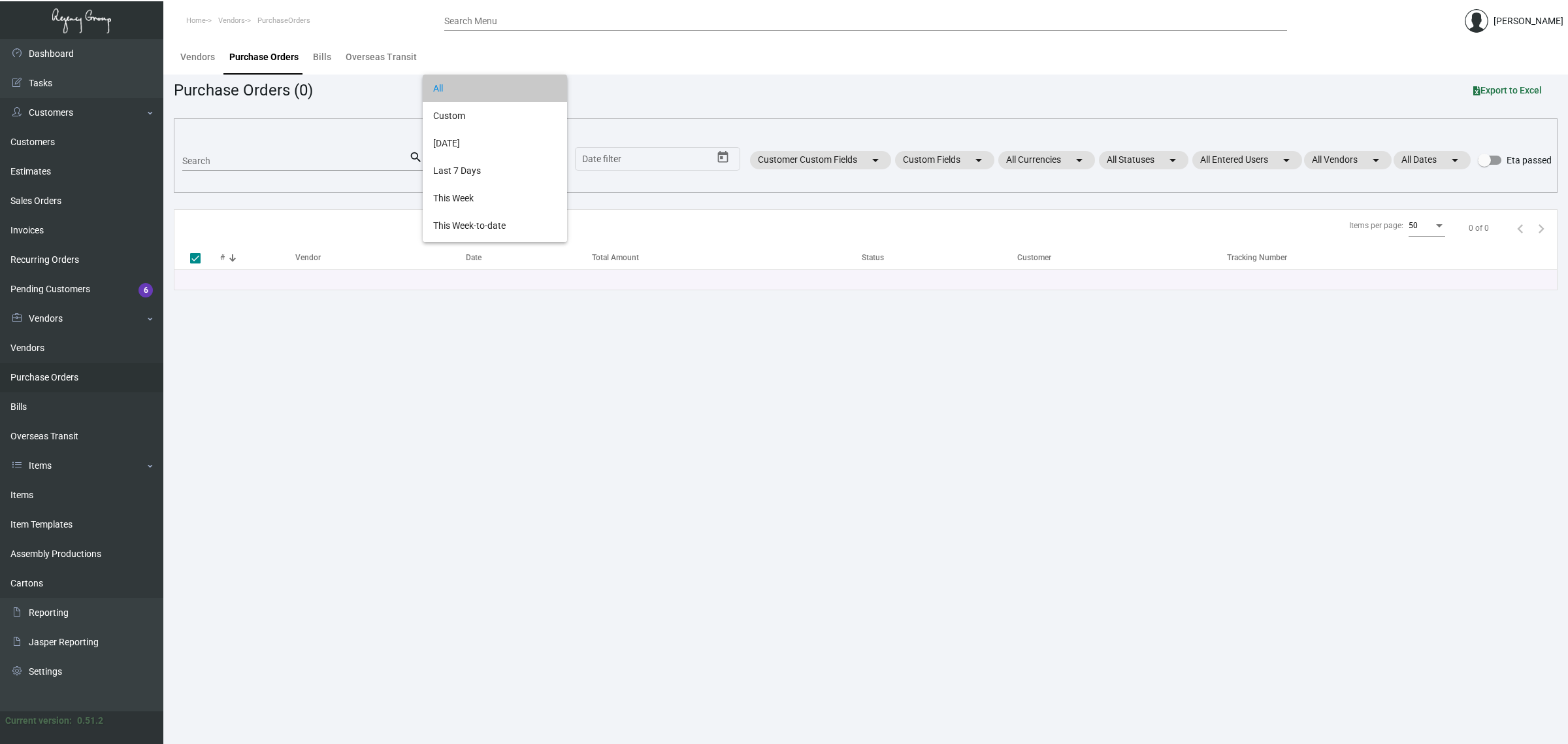
checkbox input "false"
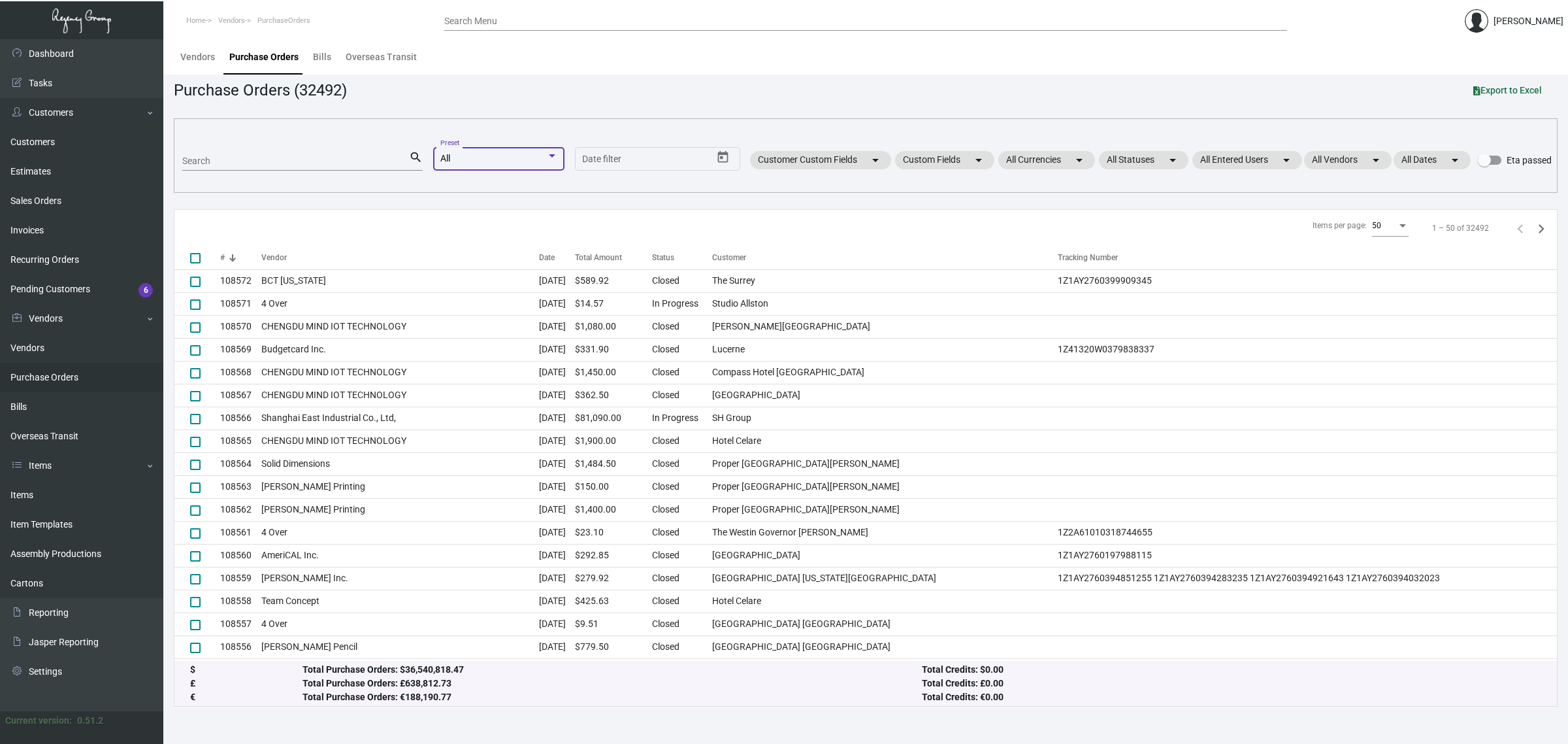
click at [318, 157] on input "Search" at bounding box center [295, 161] width 227 height 11
paste input "108135"
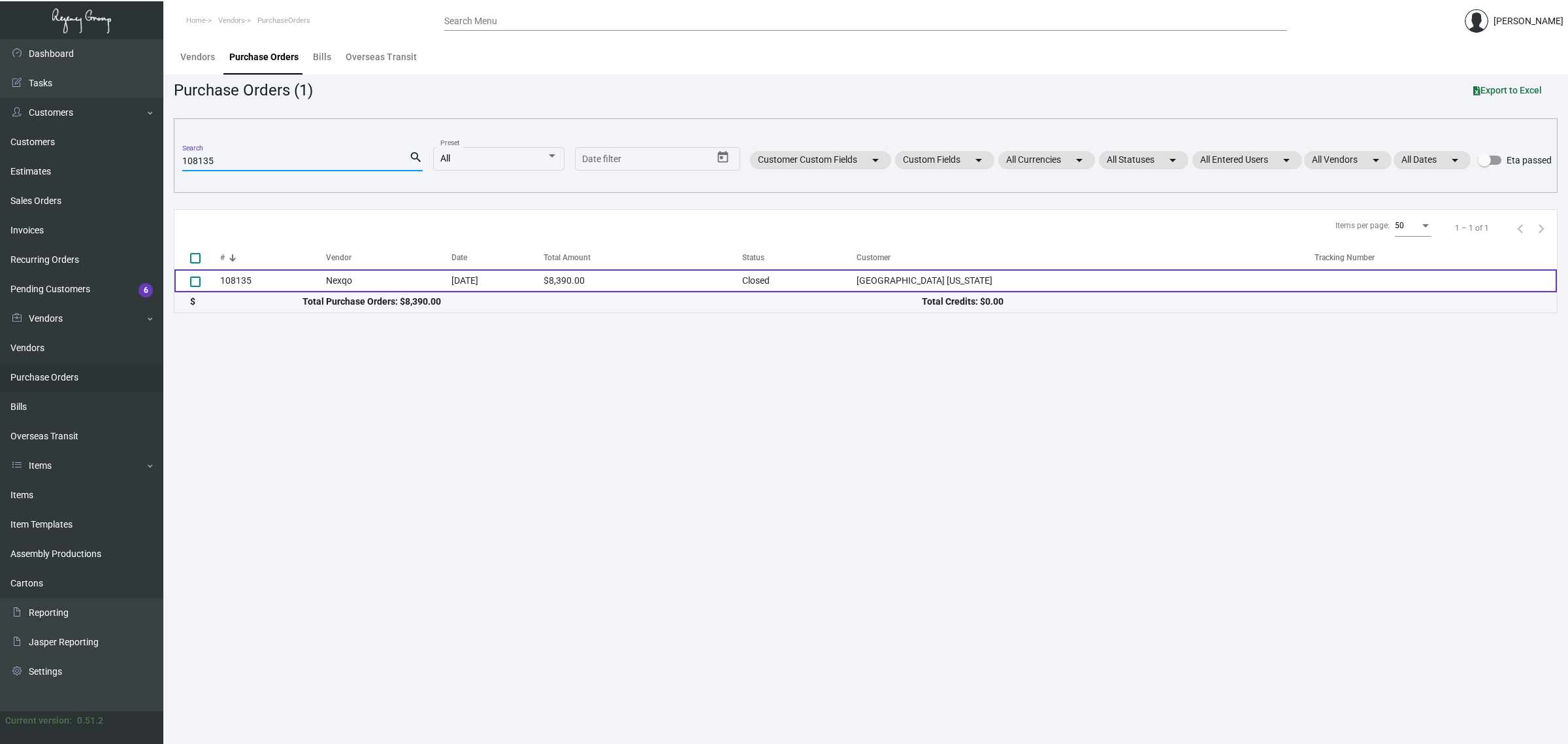
type input "108135"
click at [347, 285] on td "Nexqo" at bounding box center [389, 280] width 126 height 23
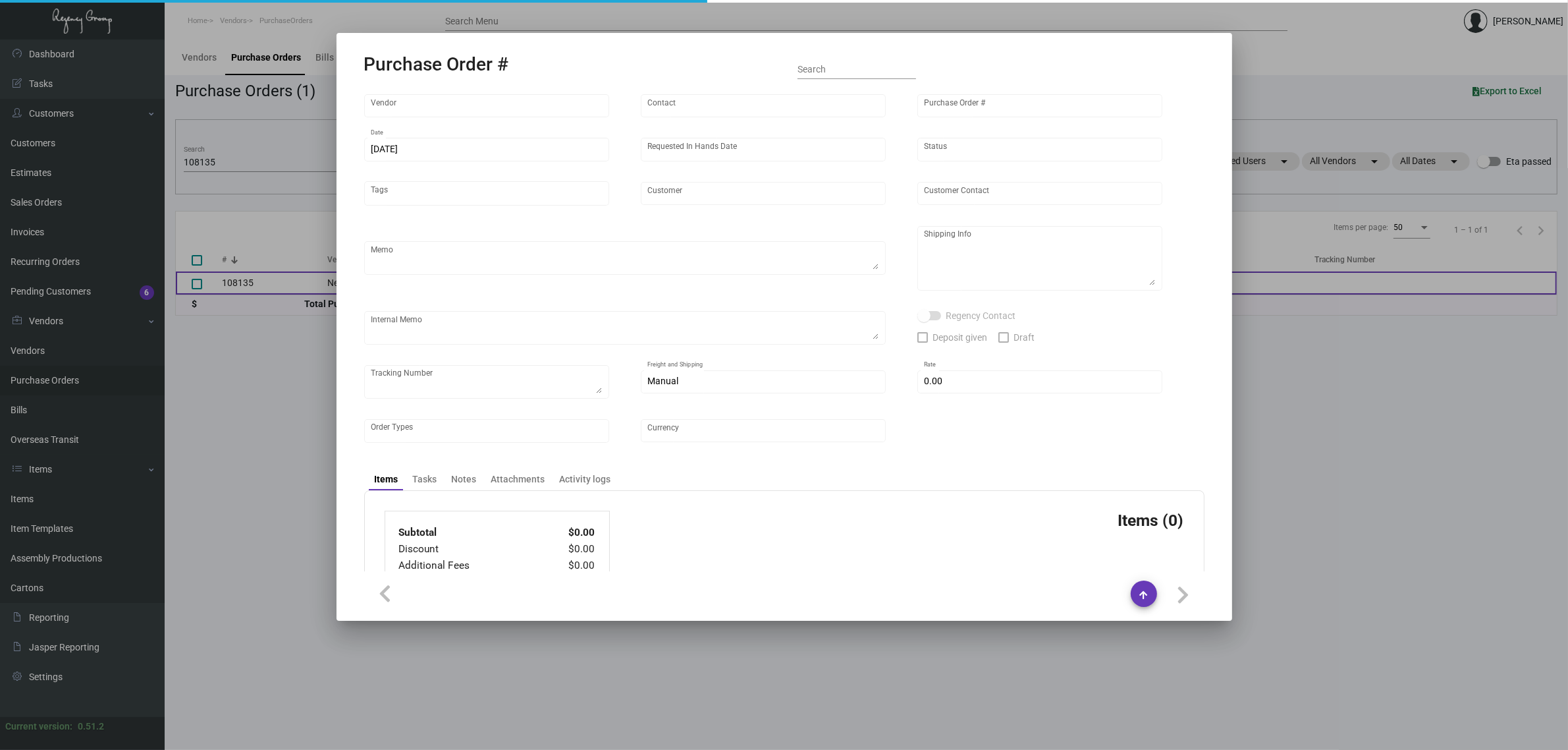
type input "Nexqo"
type input "[PERSON_NAME]"
type input "108135"
type input "[DATE]"
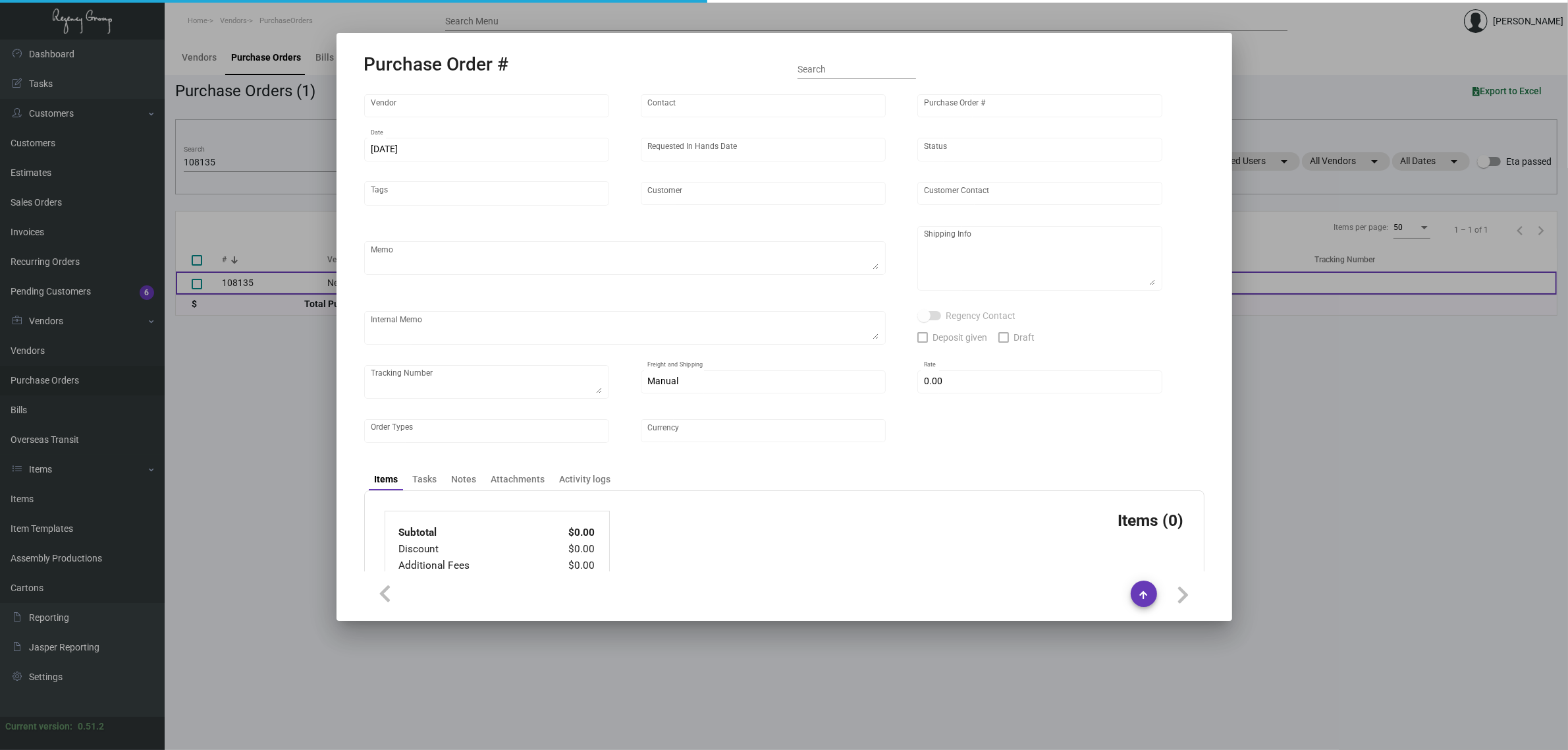
type input "[GEOGRAPHIC_DATA] [US_STATE]"
type textarea "Please ship 10k by air, 20k in the upcoming boat and the remaining in the next …"
type textarea "Regency Group NJ - [PERSON_NAME] [STREET_ADDRESS]"
checkbox input "true"
type input "$ 0.00"
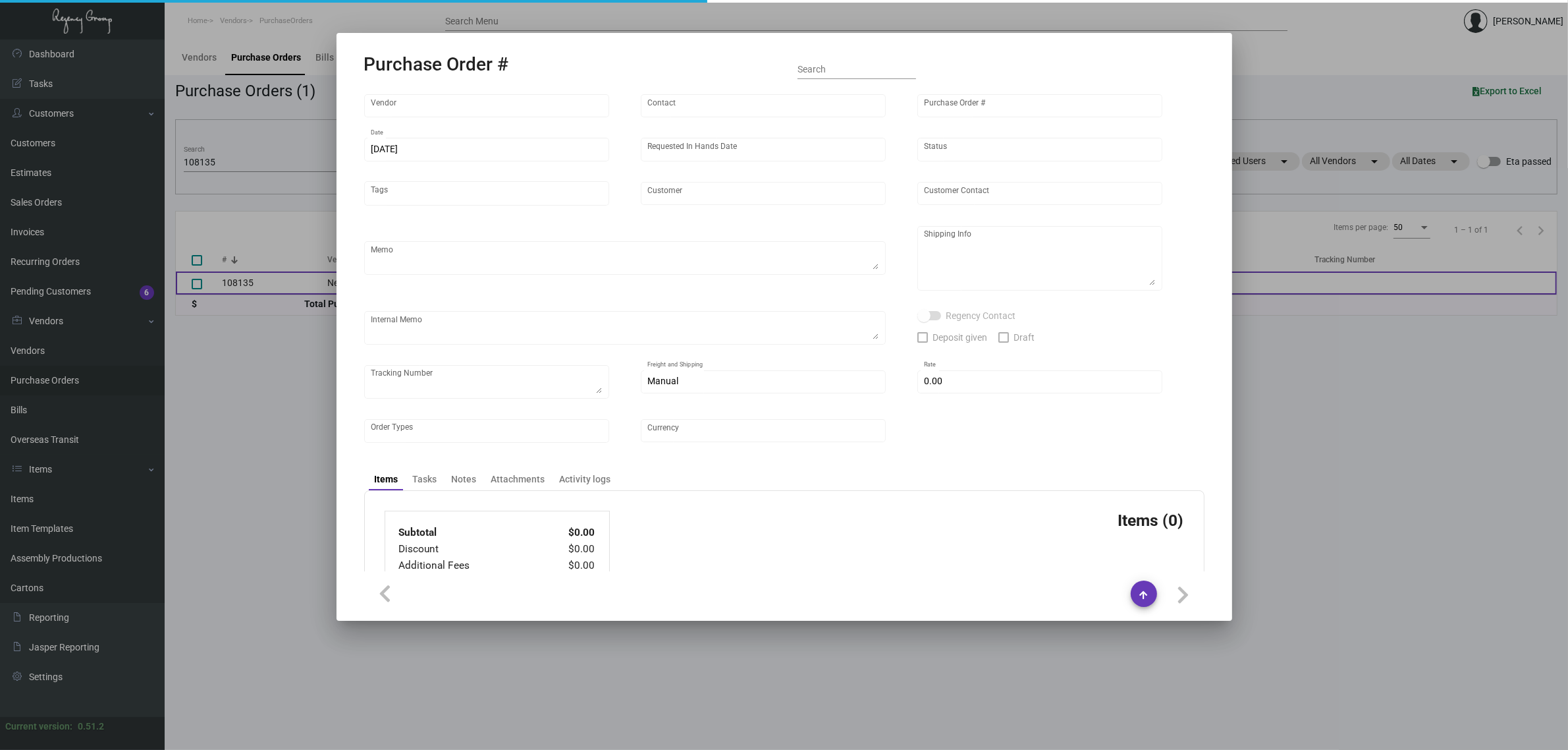
type input "United States Dollar $"
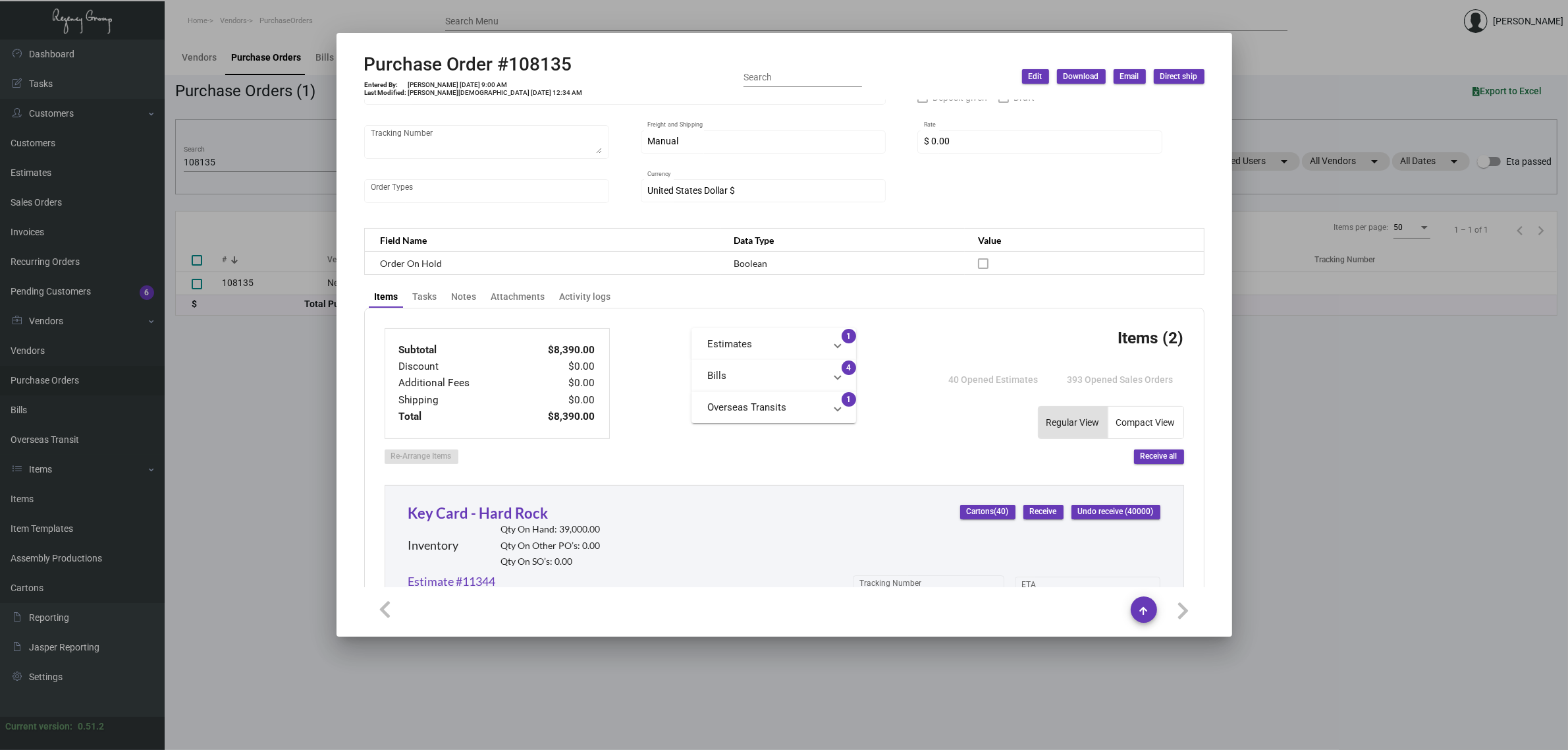
scroll to position [577, 0]
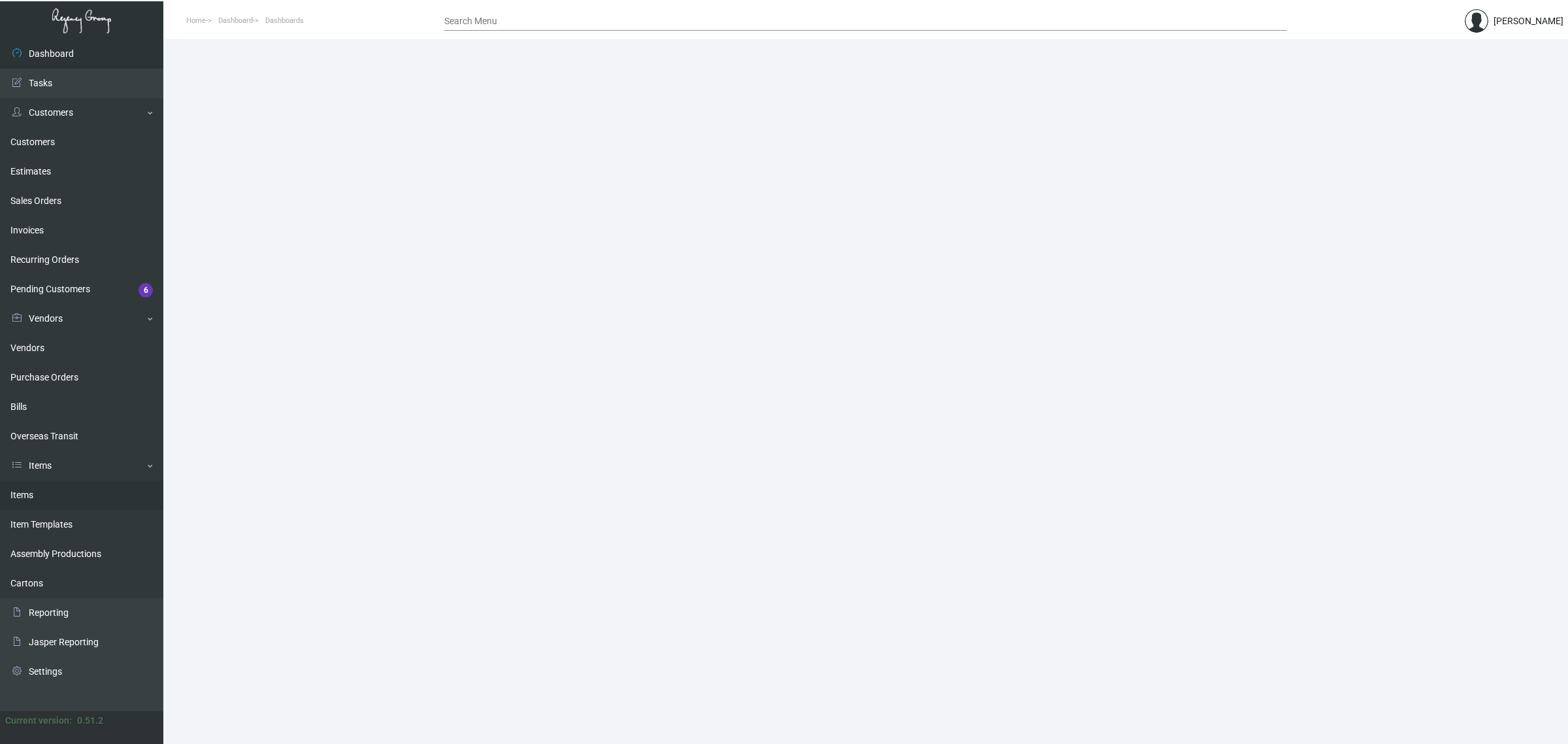
click at [40, 498] on link "Items" at bounding box center [81, 495] width 163 height 29
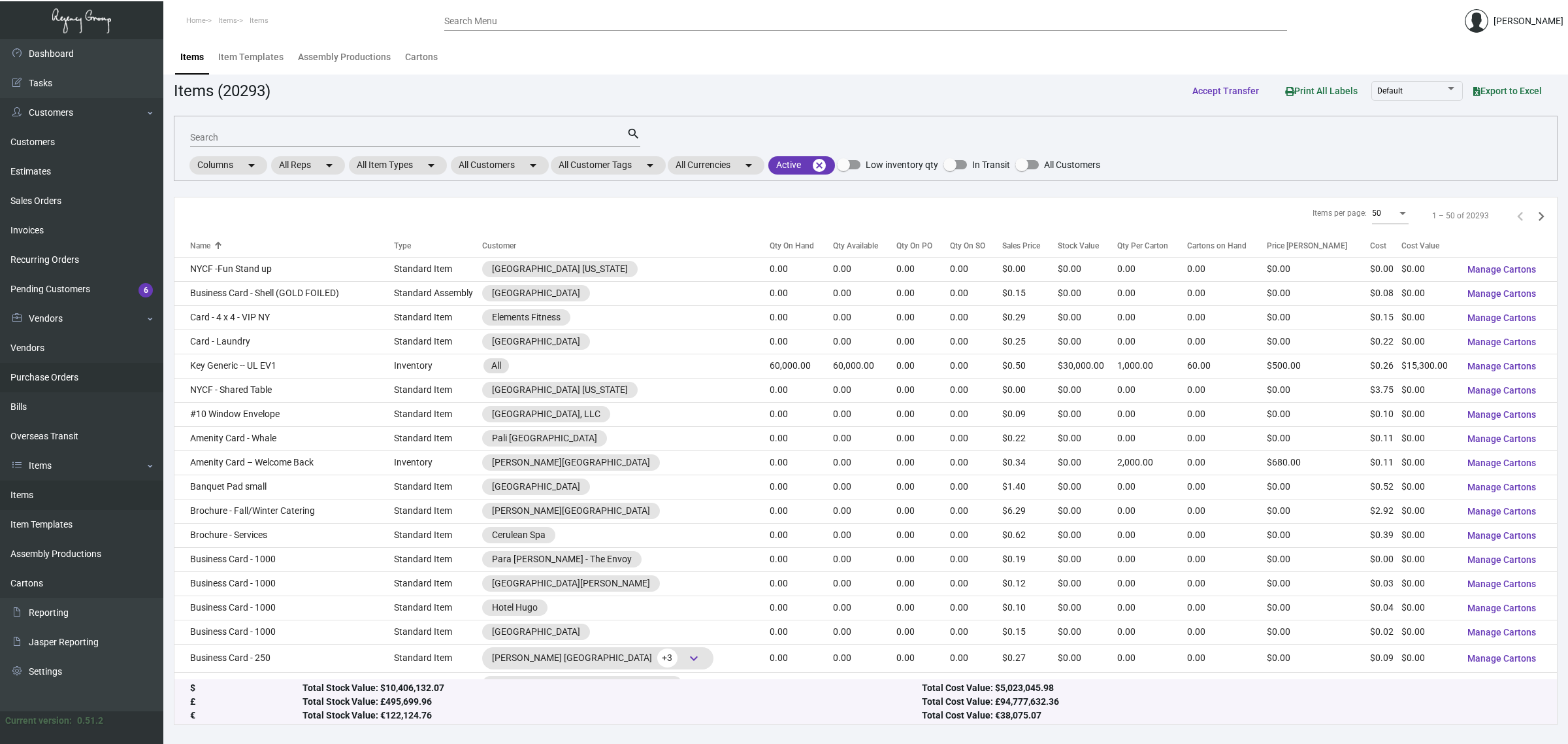
click at [56, 378] on link "Purchase Orders" at bounding box center [81, 377] width 163 height 29
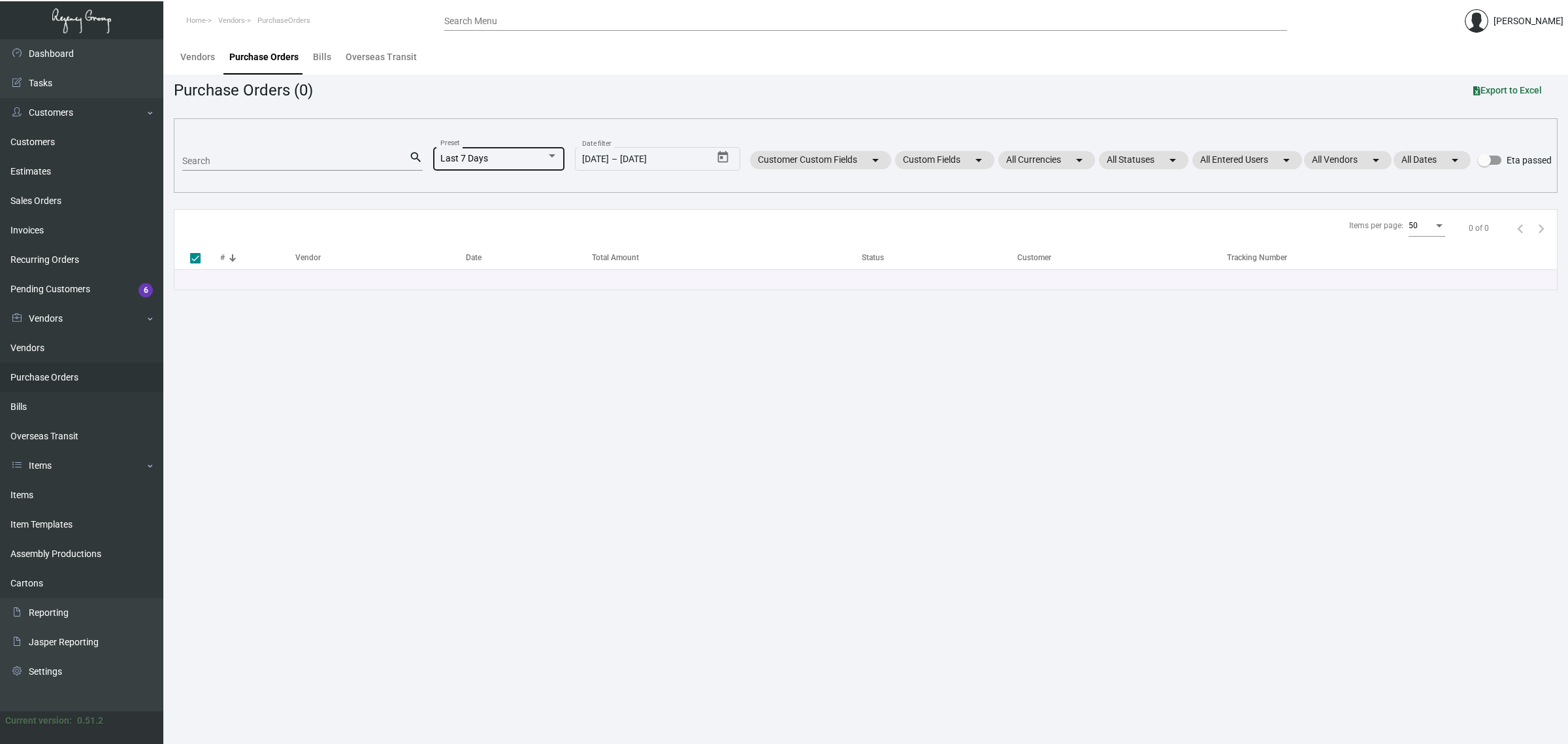
click at [457, 153] on span "Last 7 Days" at bounding box center [464, 158] width 48 height 11
click at [448, 93] on span "All" at bounding box center [504, 88] width 144 height 27
checkbox input "false"
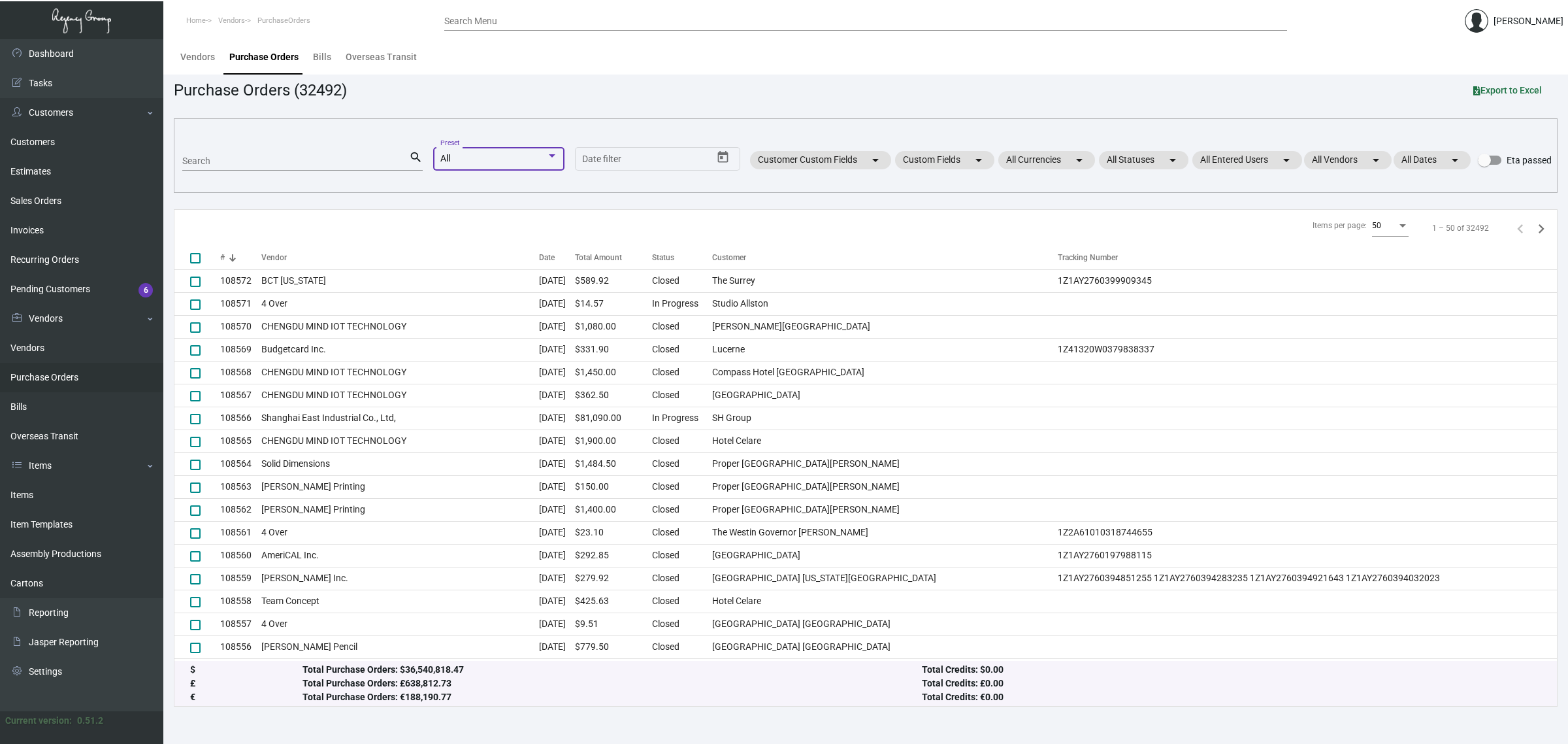
click at [319, 161] on input "Search" at bounding box center [295, 161] width 227 height 11
paste input "106038"
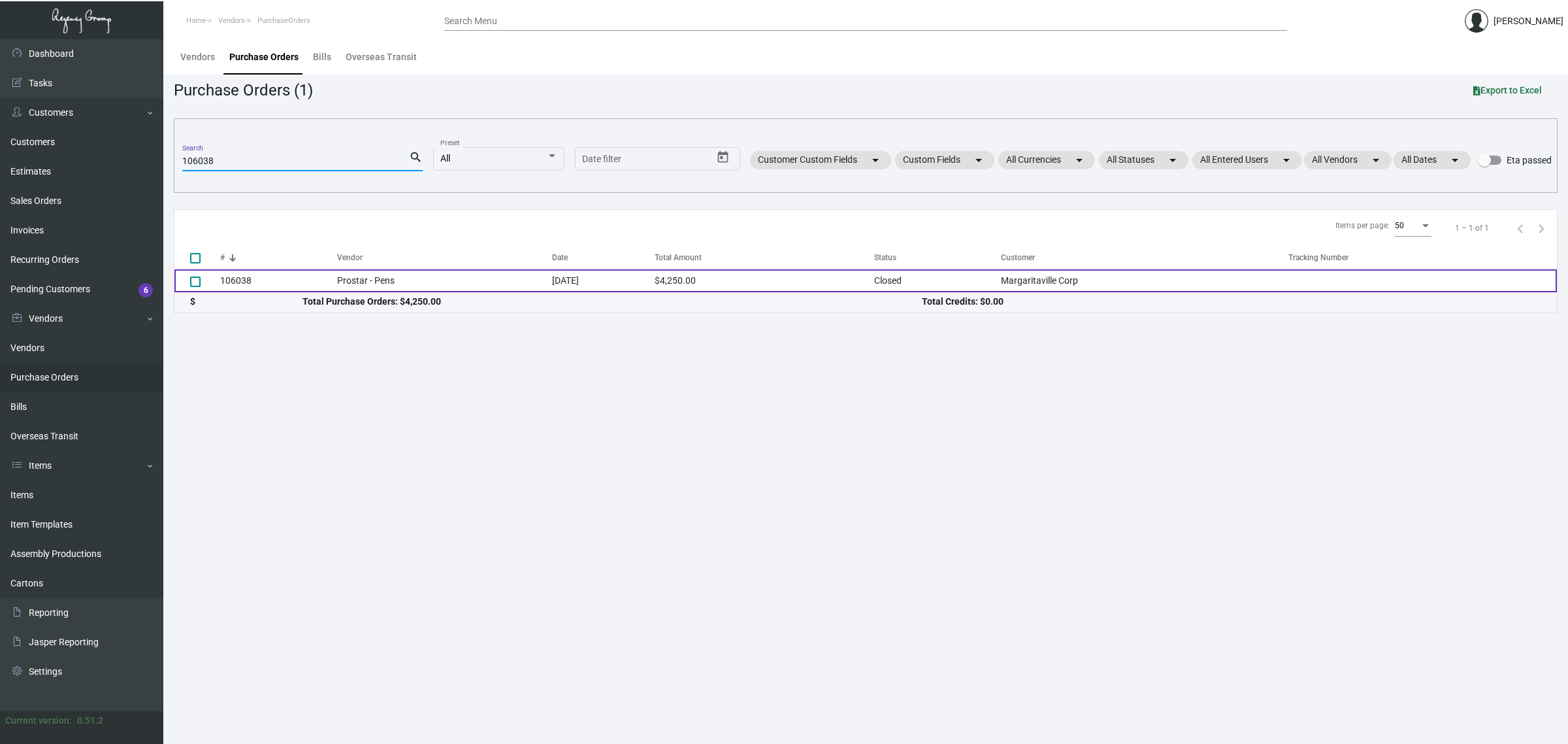
type input "106038"
click at [393, 280] on td "Prostar - Pens" at bounding box center [444, 280] width 215 height 23
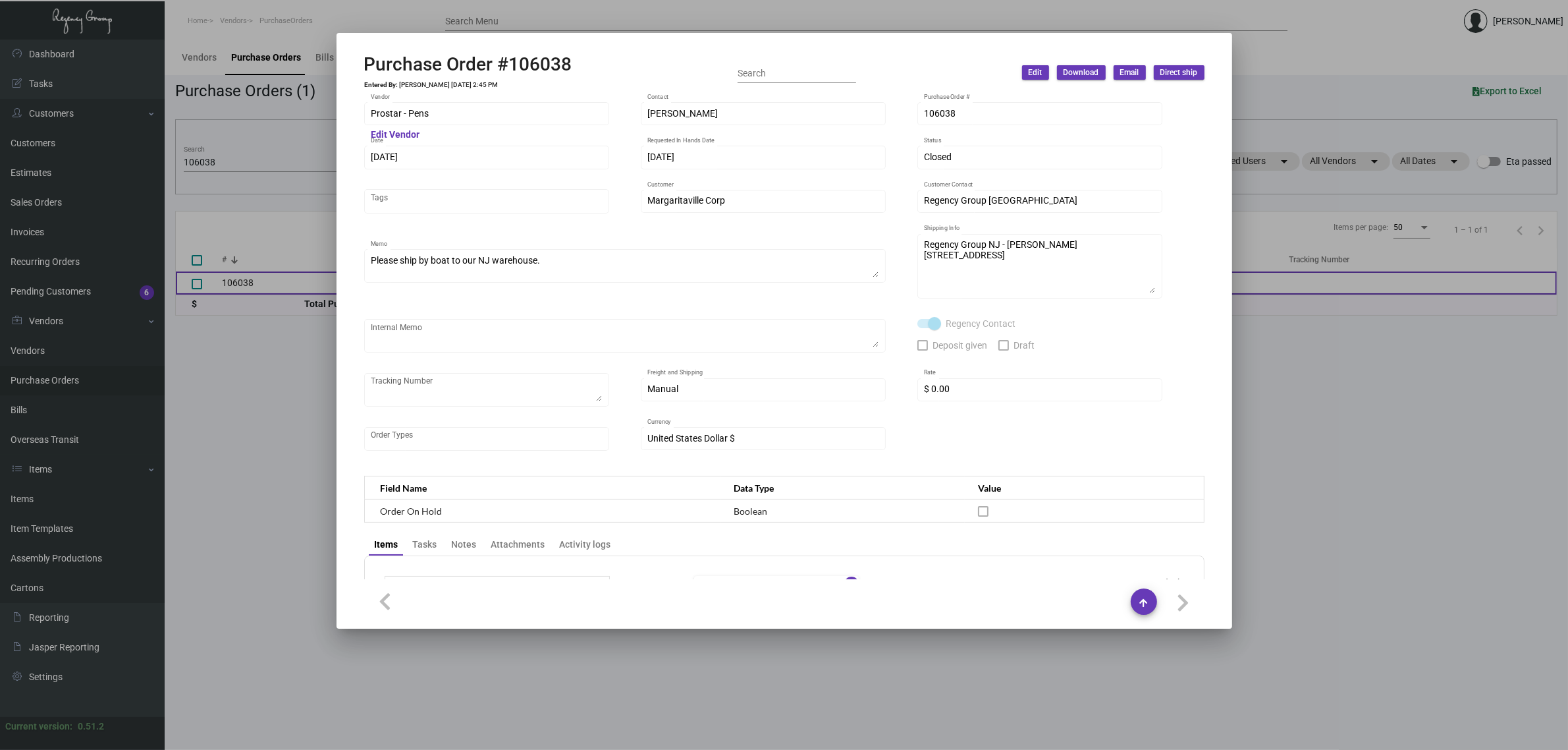
scroll to position [572, 0]
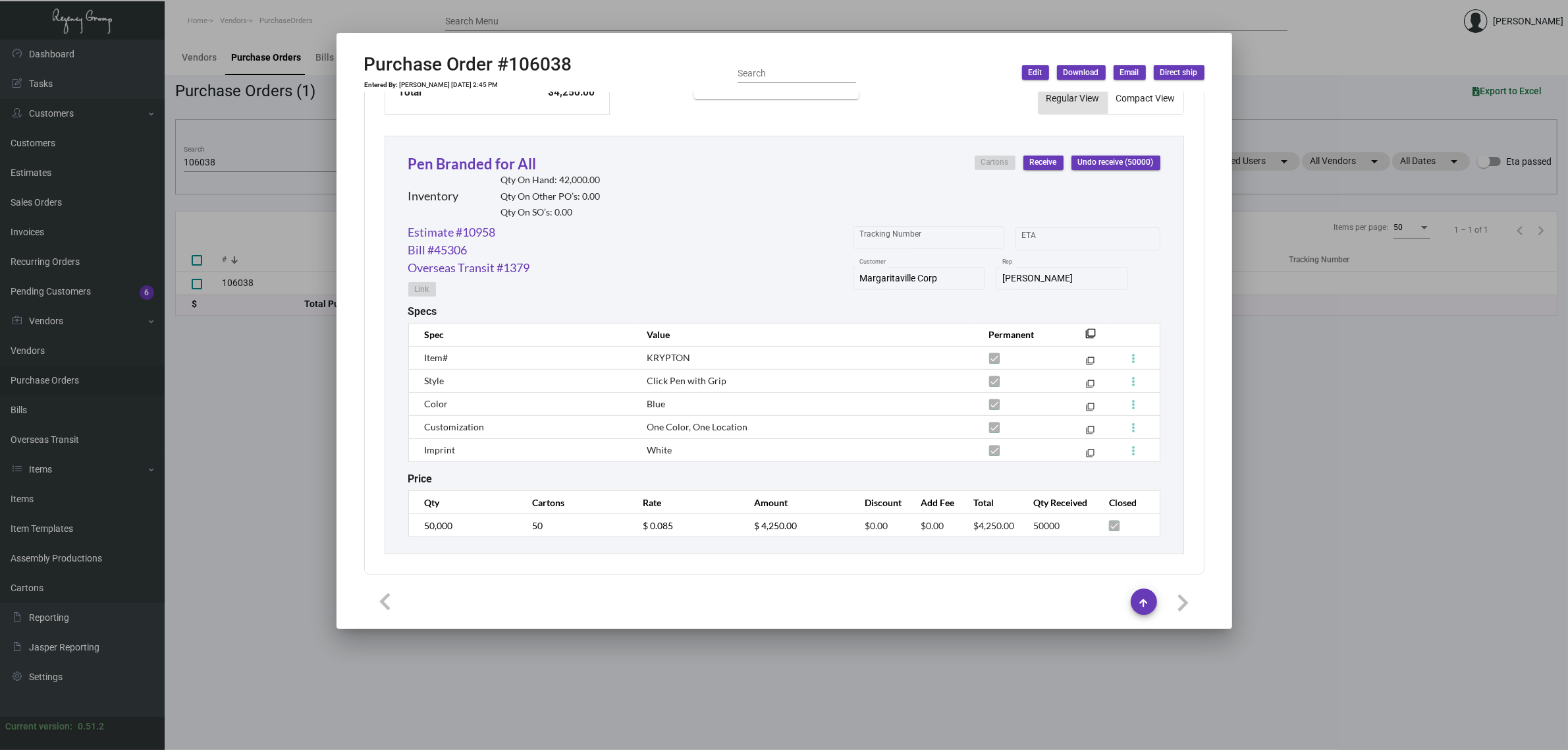
click at [474, 152] on div "Pen Branded for All Inventory Qty On Hand: 42,000.00 Qty On Other PO’s: 0.00 Qt…" at bounding box center [505, 187] width 192 height 70
click at [479, 162] on link "Pen Branded for All" at bounding box center [473, 163] width 129 height 18
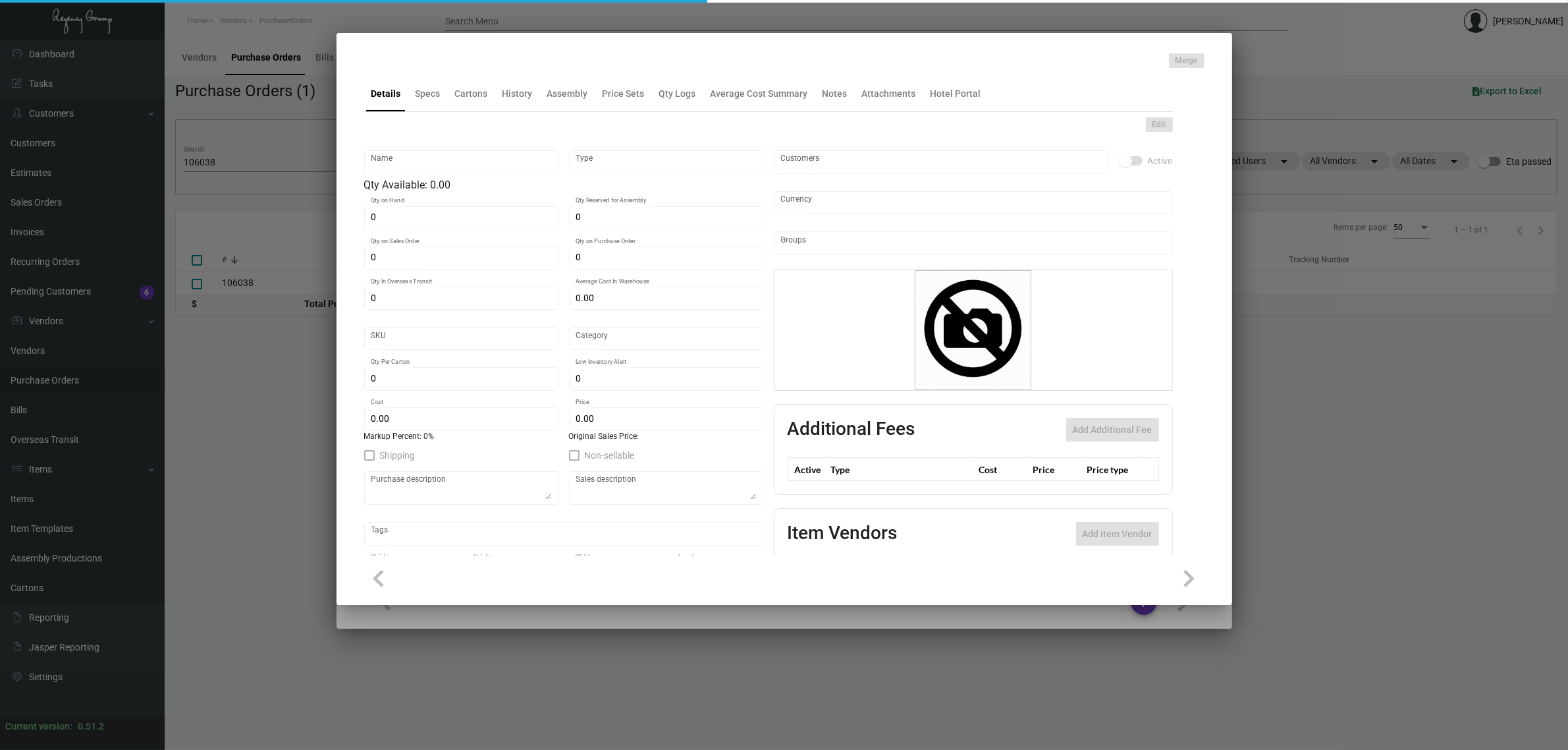
type input "Pen Branded for All"
type input "Inventory"
type input "42,000"
type input "$ 0.00"
type input "MARGBFAPEN"
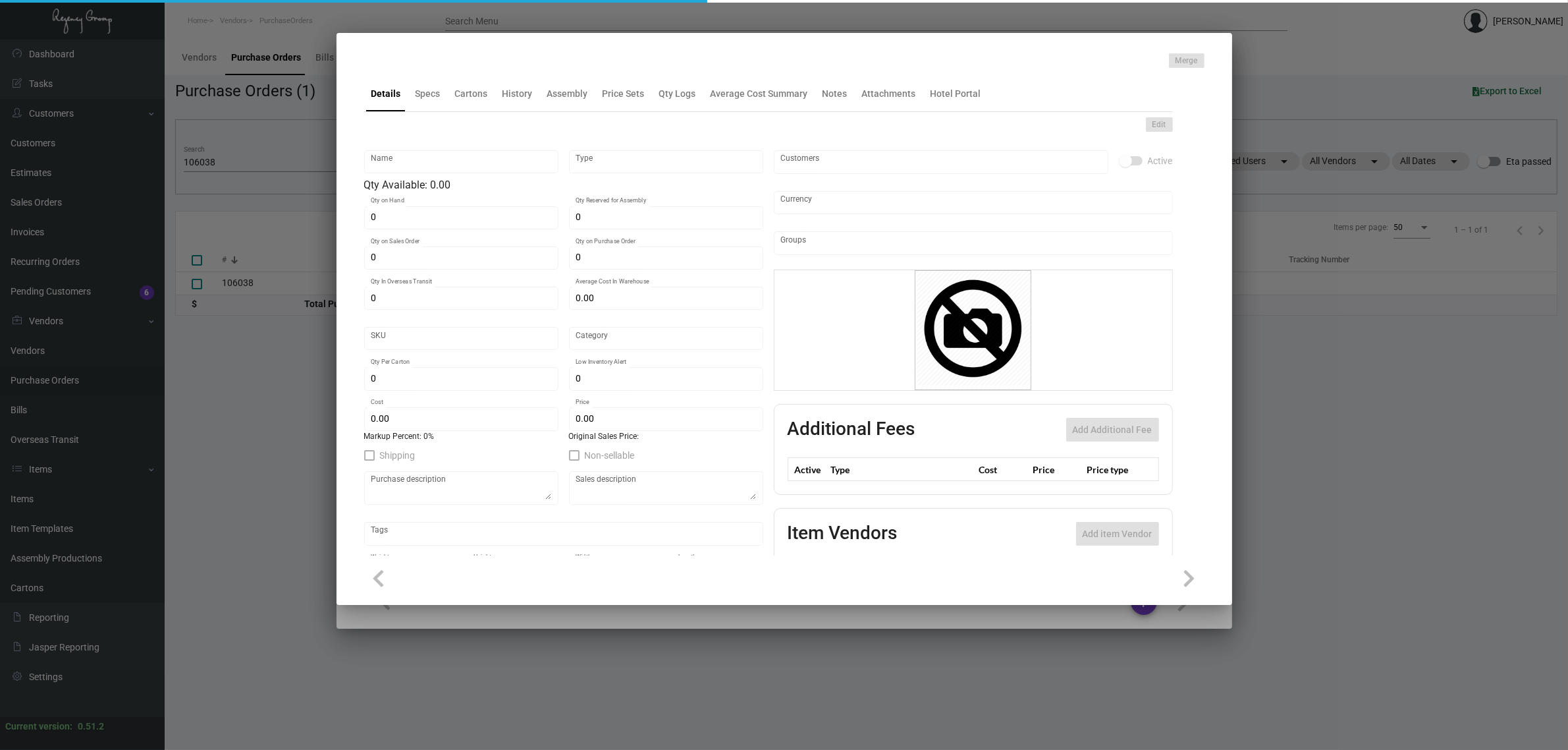
type input "Standard"
type input "1,000"
type input "0.35"
type input "$ 0.085"
type input "$ 0.27"
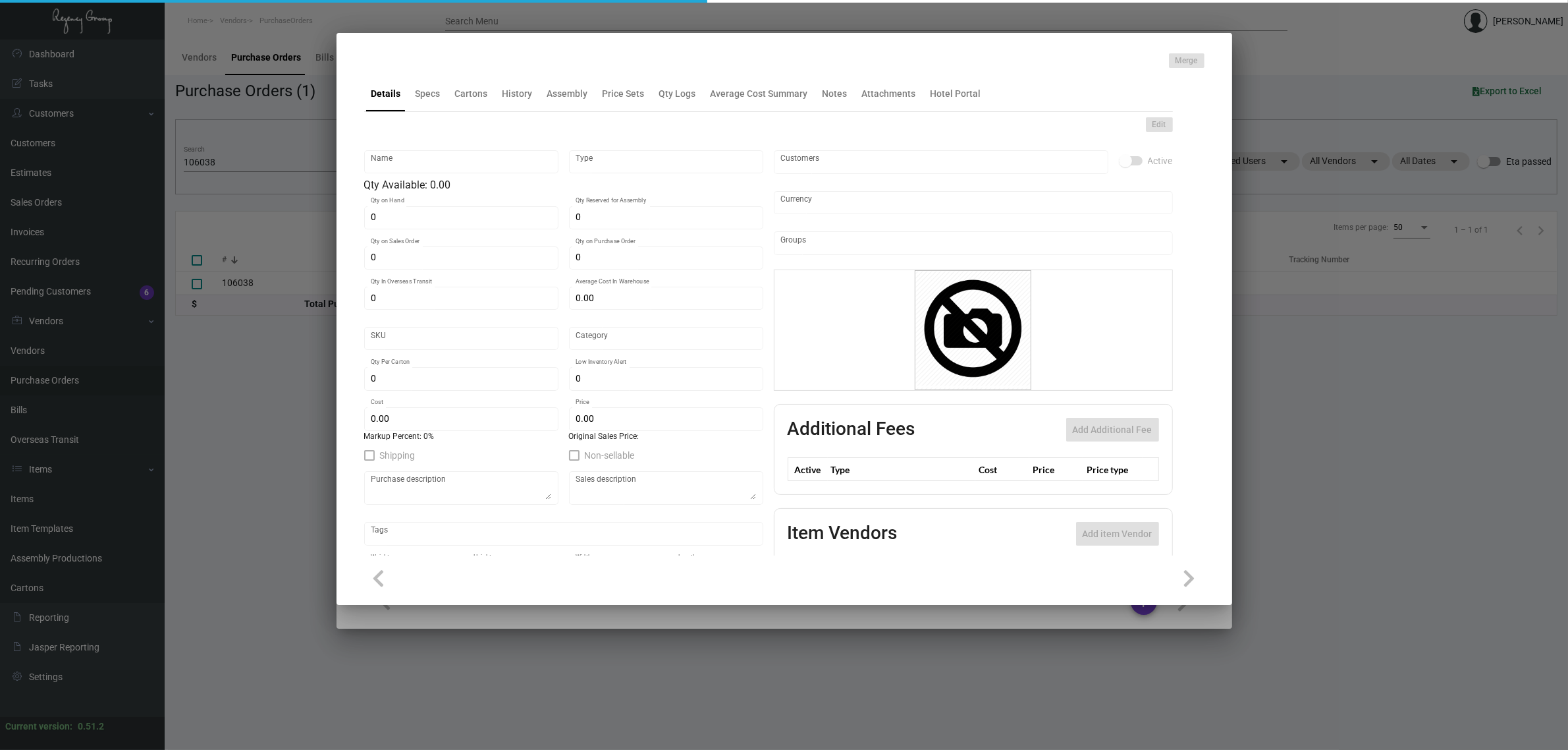
checkbox input "true"
type input "United States Dollar $"
